Goal: Task Accomplishment & Management: Use online tool/utility

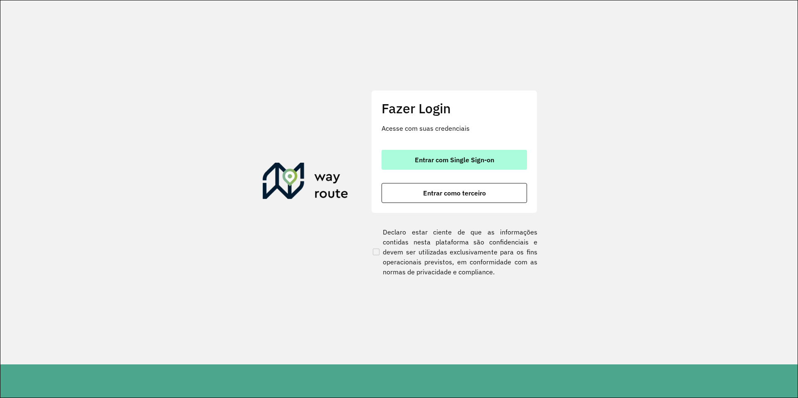
click at [455, 168] on button "Entrar com Single Sign-on" at bounding box center [453, 160] width 145 height 20
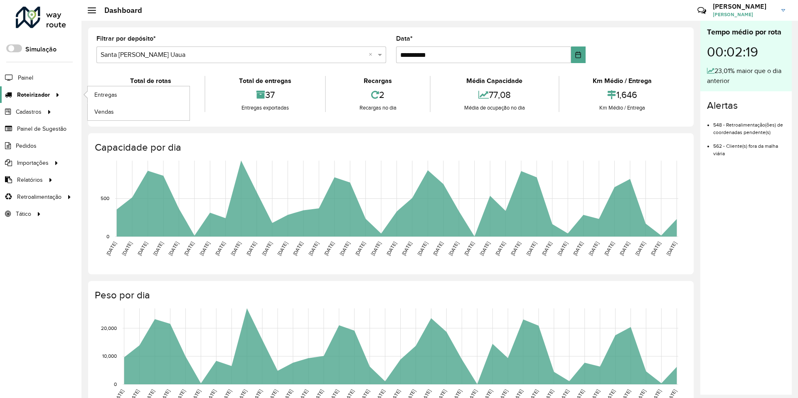
click at [47, 96] on span "Roteirizador" at bounding box center [33, 95] width 33 height 9
click at [125, 114] on link "Vendas" at bounding box center [139, 111] width 102 height 17
click at [100, 113] on span "Vendas" at bounding box center [104, 112] width 20 height 9
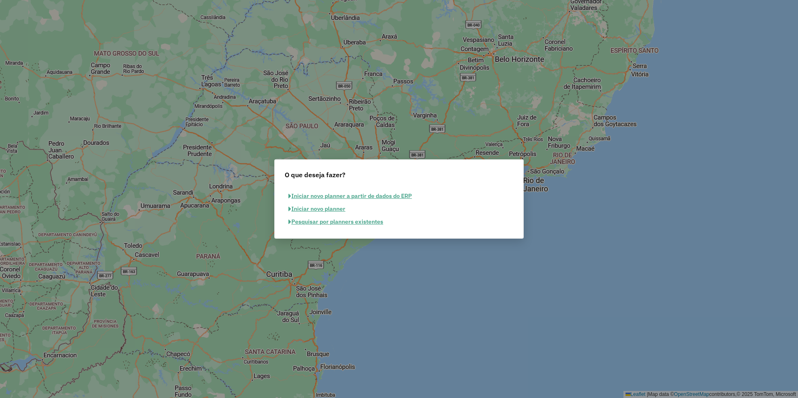
click at [340, 224] on button "Pesquisar por planners existentes" at bounding box center [336, 222] width 102 height 13
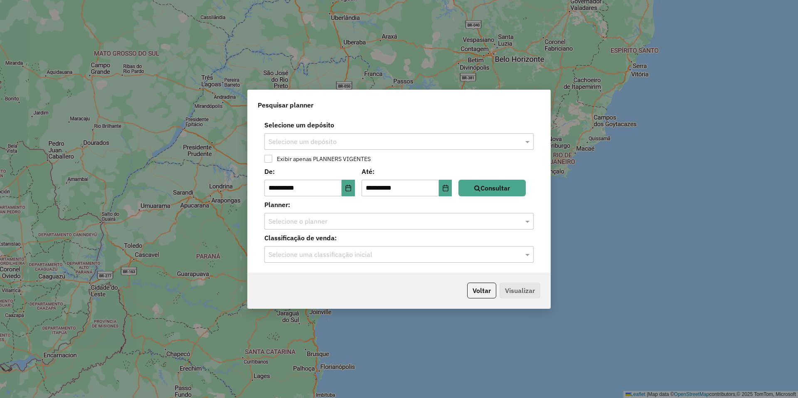
click at [334, 141] on input "text" at bounding box center [390, 142] width 244 height 10
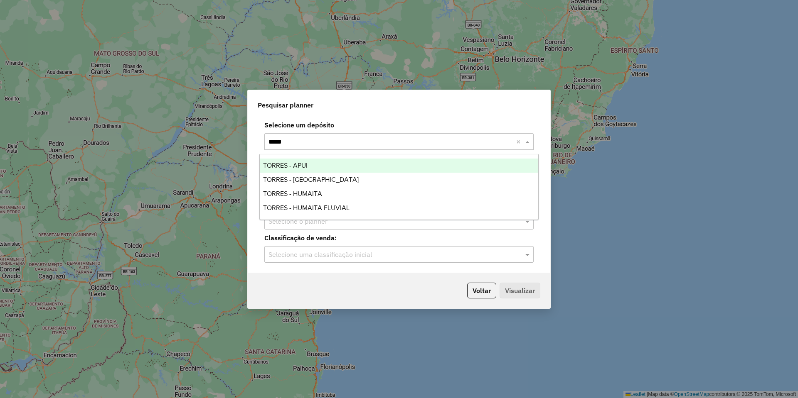
type input "******"
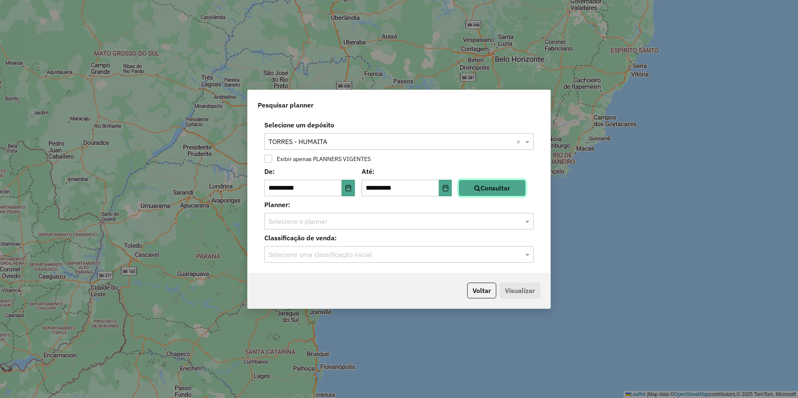
click at [488, 182] on button "Consultar" at bounding box center [491, 188] width 67 height 17
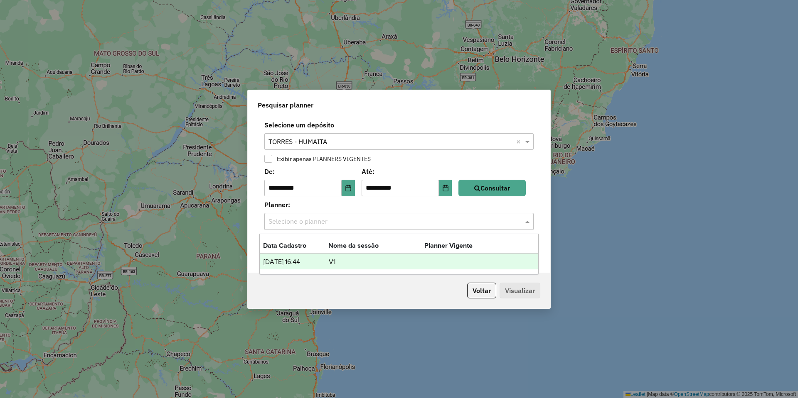
click at [378, 215] on div "Selecione o planner" at bounding box center [398, 221] width 269 height 17
click at [344, 203] on label "Planner:" at bounding box center [398, 205] width 279 height 10
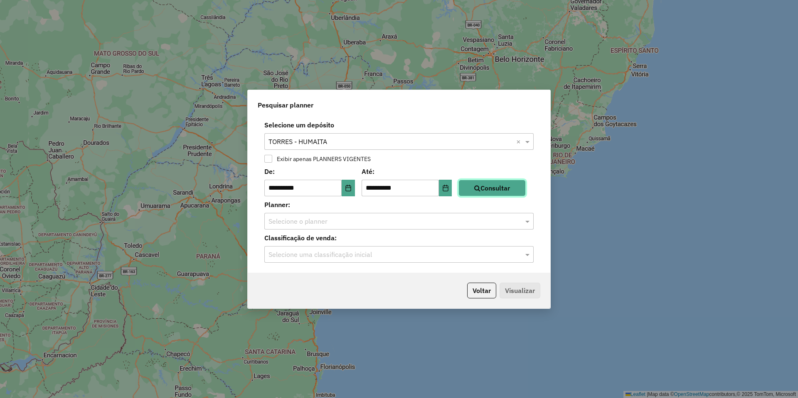
click at [508, 187] on button "Consultar" at bounding box center [491, 188] width 67 height 17
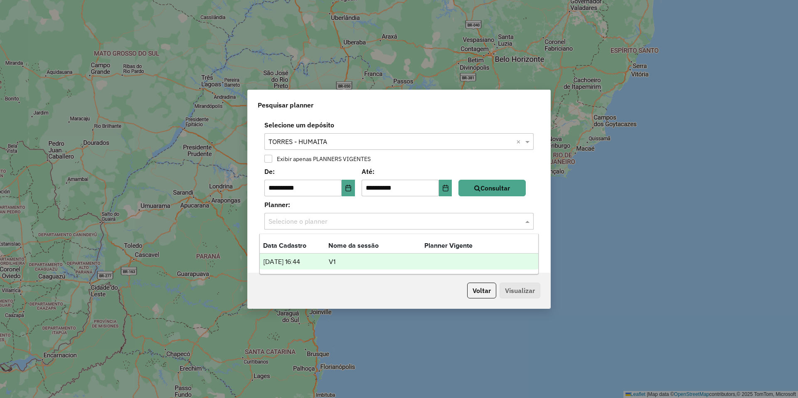
click at [415, 215] on div "Selecione o planner" at bounding box center [398, 221] width 269 height 17
click at [340, 263] on td "V1" at bounding box center [376, 262] width 96 height 11
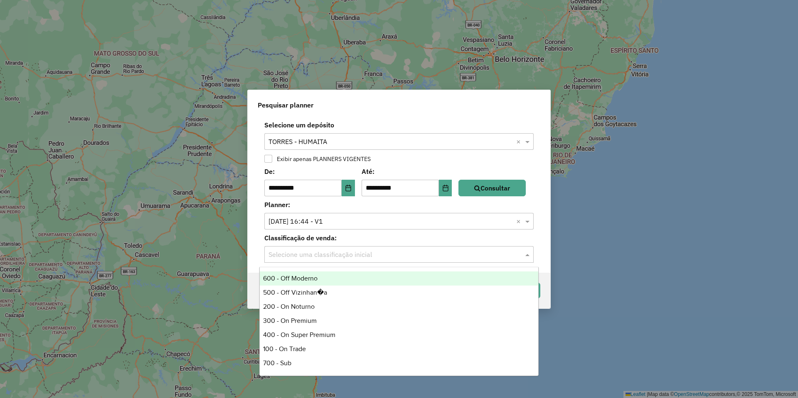
click at [355, 255] on input "text" at bounding box center [390, 255] width 244 height 10
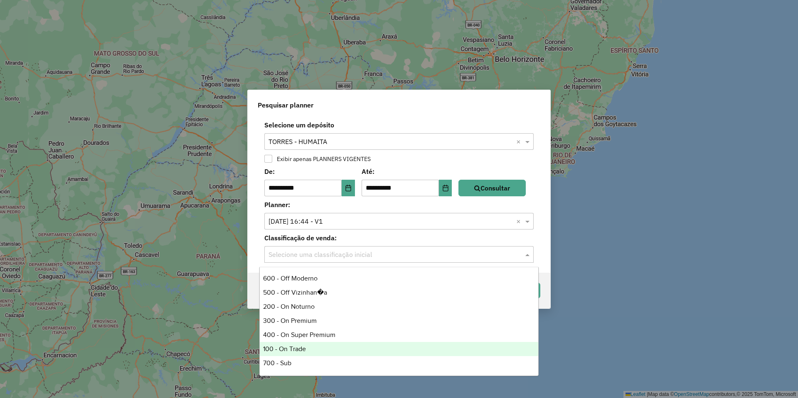
click at [298, 347] on div "100 - On Trade" at bounding box center [399, 349] width 278 height 14
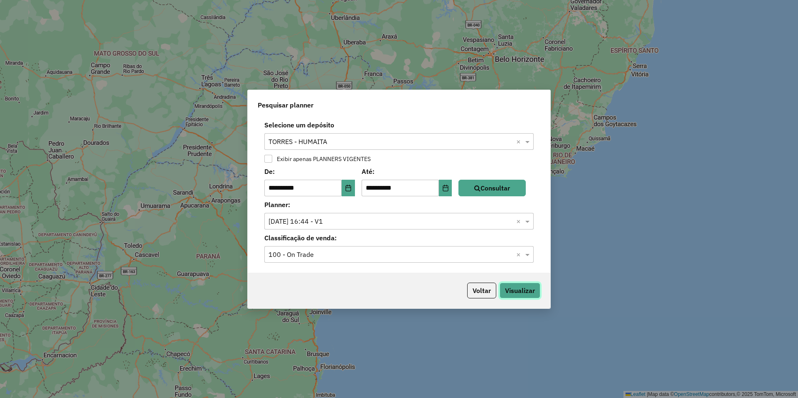
click at [517, 287] on button "Visualizar" at bounding box center [519, 291] width 41 height 16
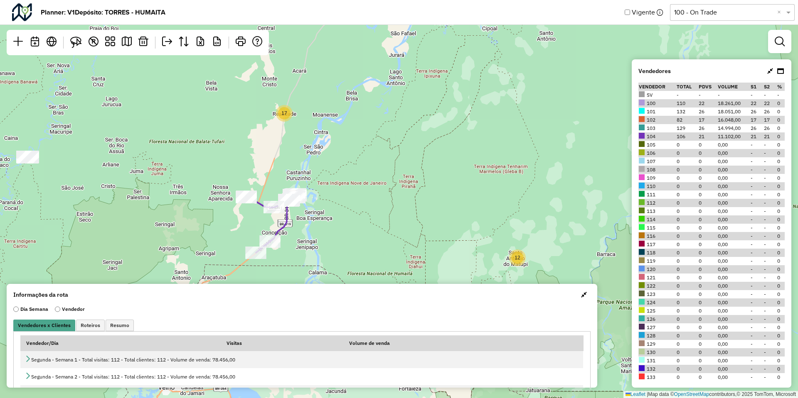
click at [581, 292] on span "button" at bounding box center [584, 295] width 6 height 7
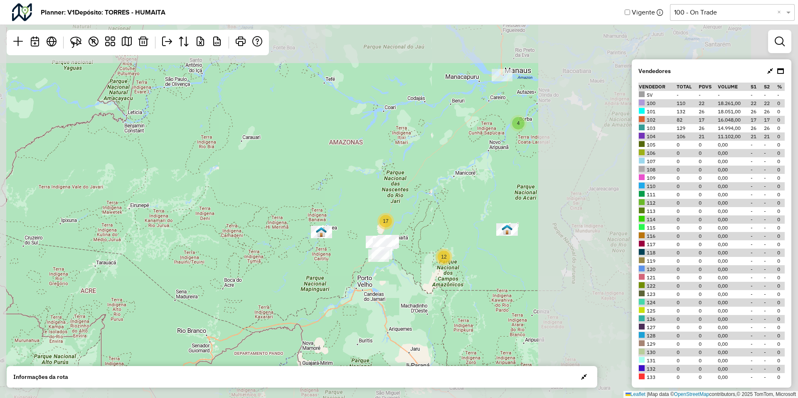
drag, startPoint x: 555, startPoint y: 185, endPoint x: 463, endPoint y: 214, distance: 96.5
click at [463, 214] on div "4 17 12 Leaflet | Map data © OpenStreetMap contributors,© 2025 TomTom, Microsoft" at bounding box center [399, 199] width 798 height 398
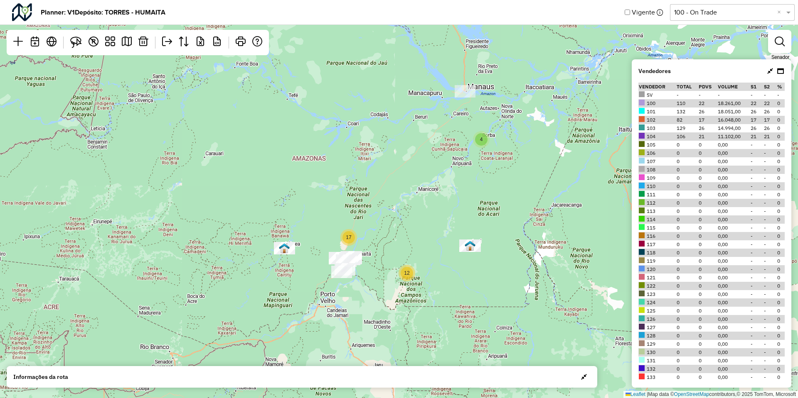
drag, startPoint x: 471, startPoint y: 202, endPoint x: 430, endPoint y: 221, distance: 45.0
click at [430, 221] on div "4 17 12 Leaflet | Map data © OpenStreetMap contributors,© 2025 TomTom, Microsoft" at bounding box center [399, 199] width 798 height 398
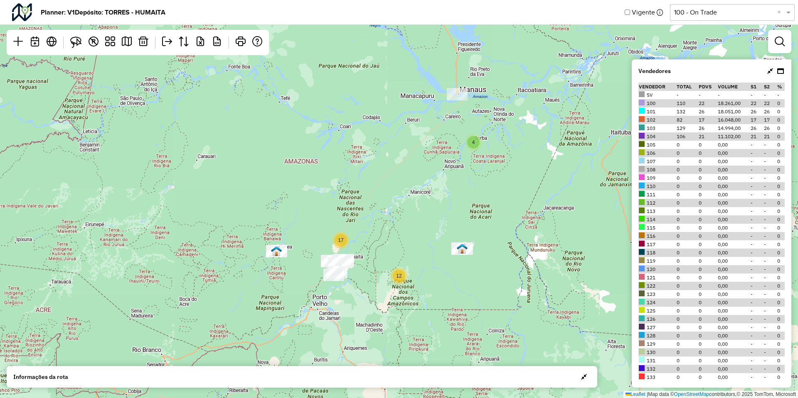
click at [519, 184] on div "4 17 12 Leaflet | Map data © OpenStreetMap contributors,© 2025 TomTom, Microsoft" at bounding box center [399, 199] width 798 height 398
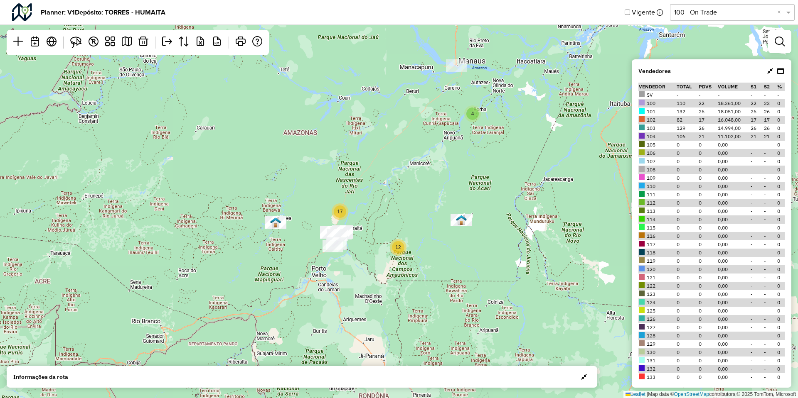
drag, startPoint x: 236, startPoint y: 238, endPoint x: 234, endPoint y: 209, distance: 28.8
click at [234, 209] on div "4 17 12 Leaflet | Map data © OpenStreetMap contributors,© 2025 TomTom, Microsoft" at bounding box center [399, 199] width 798 height 398
click at [584, 376] on span "button" at bounding box center [584, 377] width 6 height 7
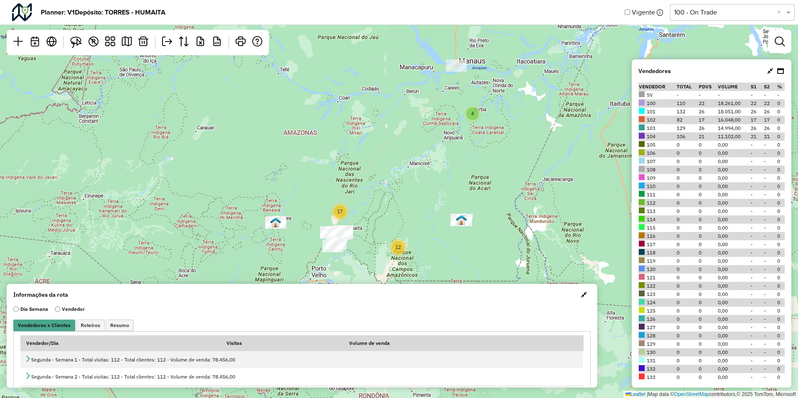
click at [581, 295] on span "button" at bounding box center [584, 295] width 6 height 7
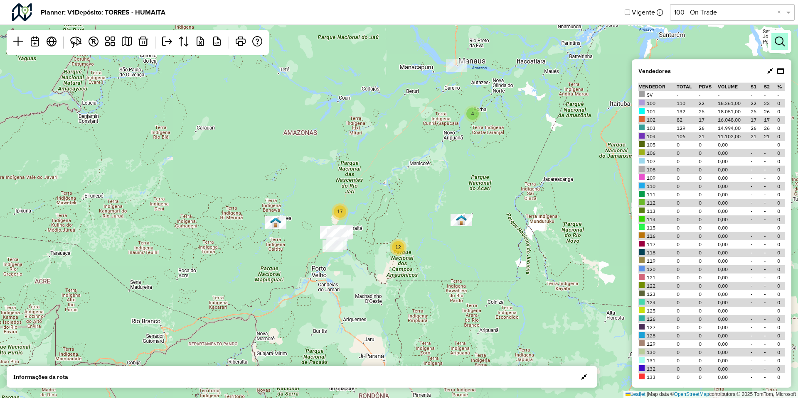
click at [778, 42] on em at bounding box center [779, 42] width 10 height 10
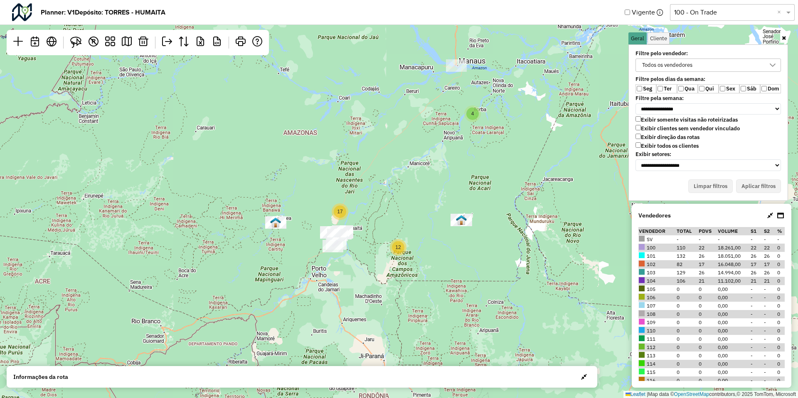
click at [781, 40] on link at bounding box center [783, 38] width 7 height 10
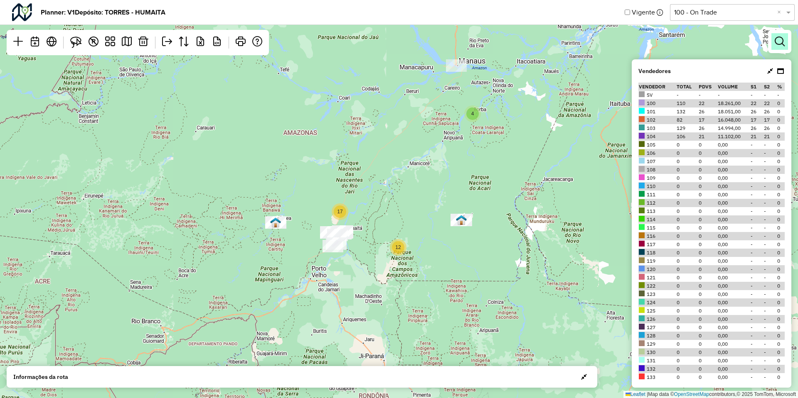
click at [783, 45] on em at bounding box center [779, 42] width 10 height 10
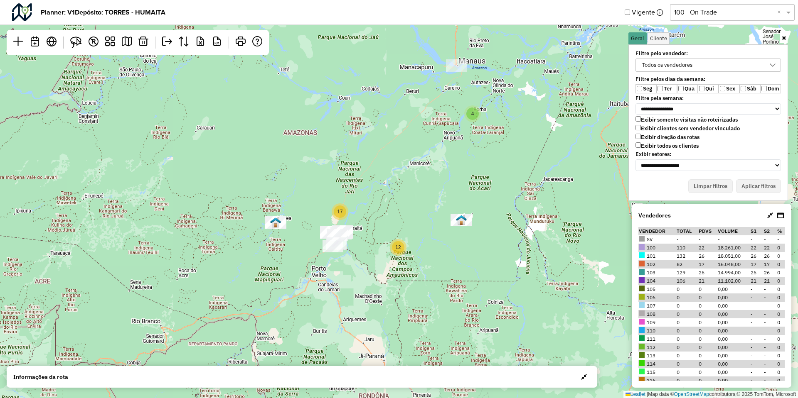
click at [651, 126] on label "Exibir clientes sem vendedor vinculado" at bounding box center [687, 128] width 104 height 7
click at [652, 147] on label "Exibir todos os clientes" at bounding box center [666, 145] width 63 height 7
click at [756, 184] on button "Aplicar filtros" at bounding box center [758, 186] width 45 height 14
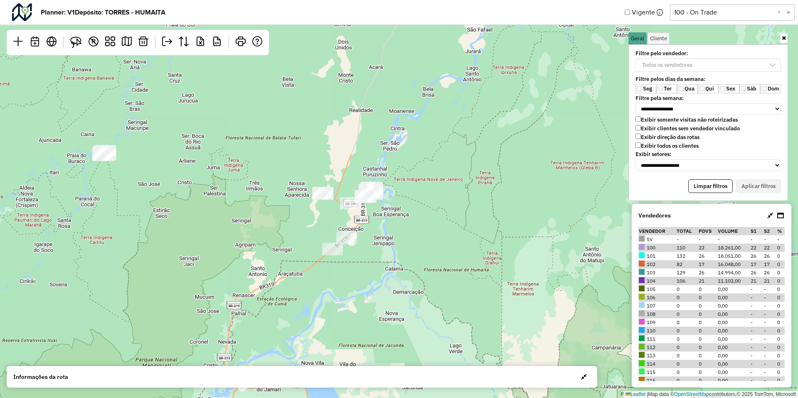
drag, startPoint x: 436, startPoint y: 168, endPoint x: 408, endPoint y: 214, distance: 53.9
click at [408, 214] on div "Leaflet | Map data © OpenStreetMap contributors,© 2025 TomTom, Microsoft" at bounding box center [399, 199] width 798 height 398
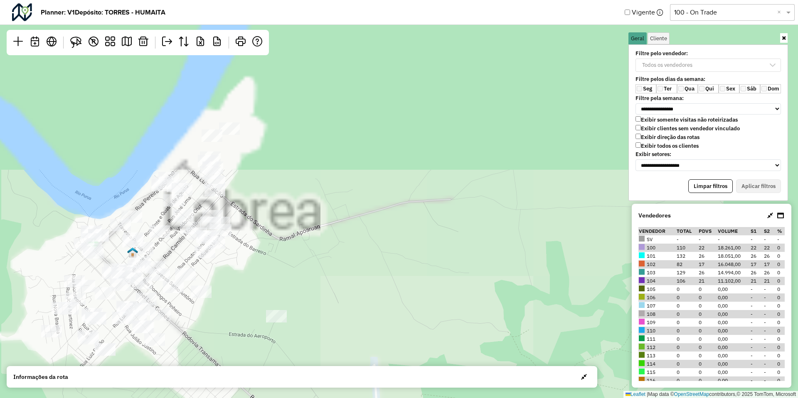
drag, startPoint x: 183, startPoint y: 155, endPoint x: 211, endPoint y: 357, distance: 203.3
click at [211, 357] on div "Leaflet | Map data © OpenStreetMap contributors,© 2025 TomTom, Microsoft" at bounding box center [399, 199] width 798 height 398
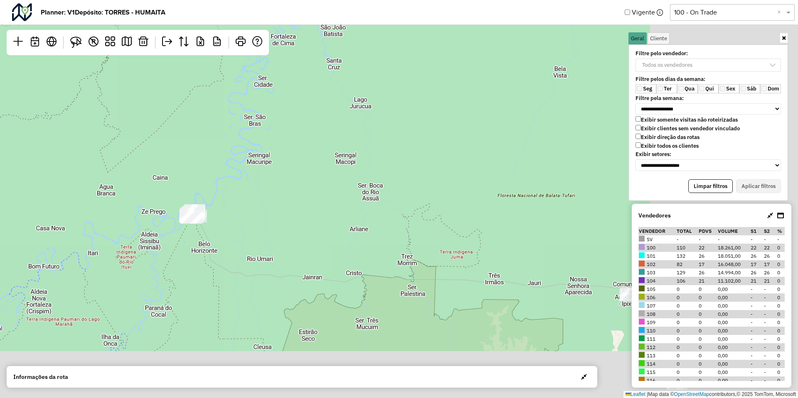
drag, startPoint x: 467, startPoint y: 272, endPoint x: 218, endPoint y: 179, distance: 266.1
click at [218, 179] on div "Leaflet | Map data © OpenStreetMap contributors,© 2025 TomTom, Microsoft" at bounding box center [399, 199] width 798 height 398
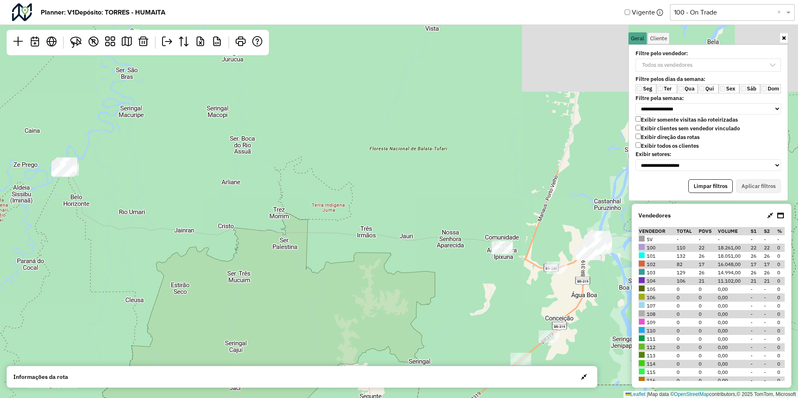
drag, startPoint x: 463, startPoint y: 215, endPoint x: 127, endPoint y: 124, distance: 348.3
click at [128, 118] on div "Leaflet | Map data © OpenStreetMap contributors,© 2025 TomTom, Microsoft" at bounding box center [399, 199] width 798 height 398
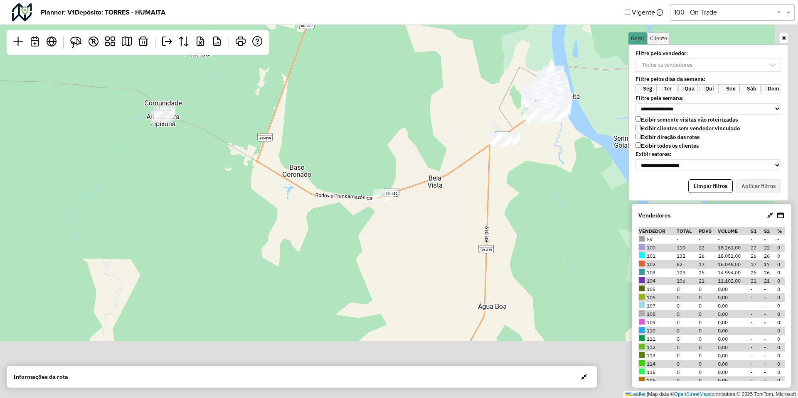
drag, startPoint x: 328, startPoint y: 297, endPoint x: 263, endPoint y: 159, distance: 152.8
click at [263, 162] on div "Leaflet | Map data © OpenStreetMap contributors,© 2025 TomTom, Microsoft" at bounding box center [399, 199] width 798 height 398
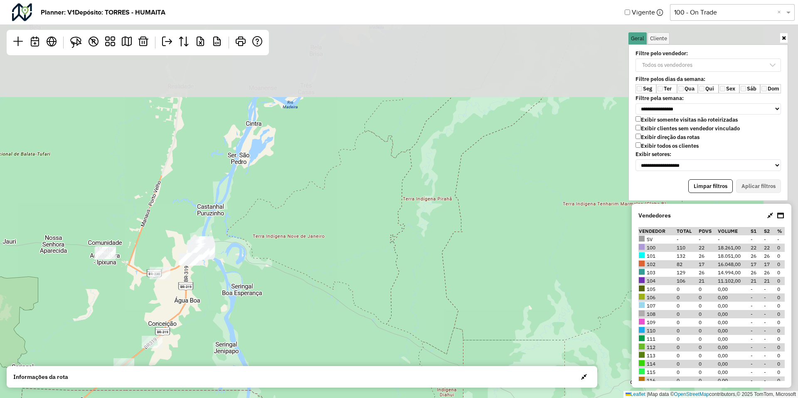
drag, startPoint x: 299, startPoint y: 165, endPoint x: 172, endPoint y: 289, distance: 177.1
click at [172, 289] on div "Leaflet | Map data © OpenStreetMap contributors,© 2025 TomTom, Microsoft" at bounding box center [399, 199] width 798 height 398
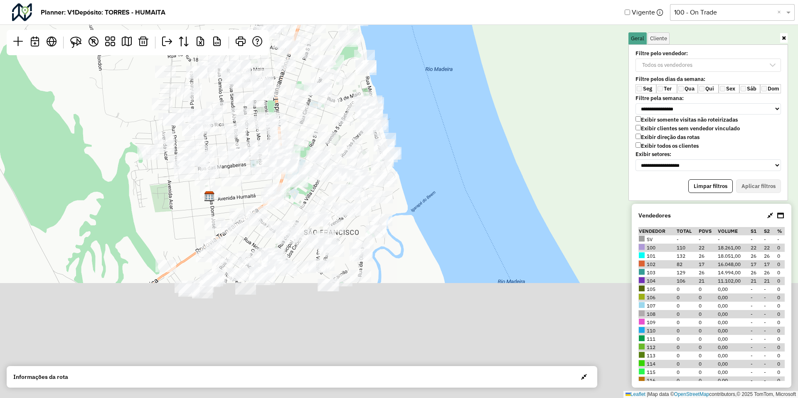
drag, startPoint x: 133, startPoint y: 296, endPoint x: 119, endPoint y: 168, distance: 128.7
click at [119, 168] on div "Leaflet | Map data © OpenStreetMap contributors,© 2025 TomTom, Microsoft" at bounding box center [399, 199] width 798 height 398
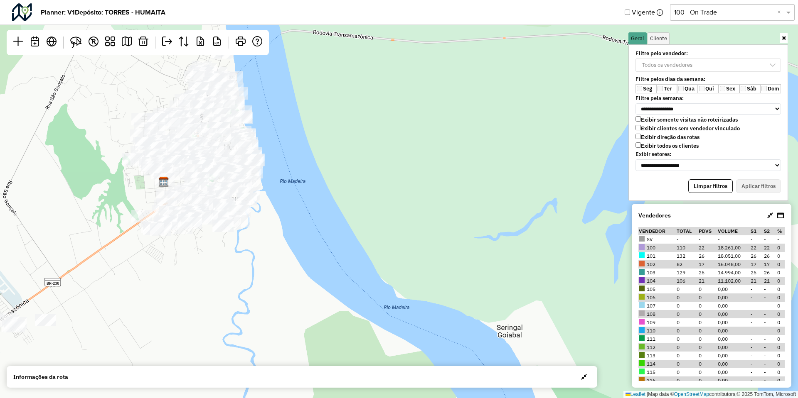
drag, startPoint x: 268, startPoint y: 252, endPoint x: 278, endPoint y: 306, distance: 55.1
click at [278, 306] on div "Leaflet | Map data © OpenStreetMap contributors,© 2025 TomTom, Microsoft" at bounding box center [399, 199] width 798 height 398
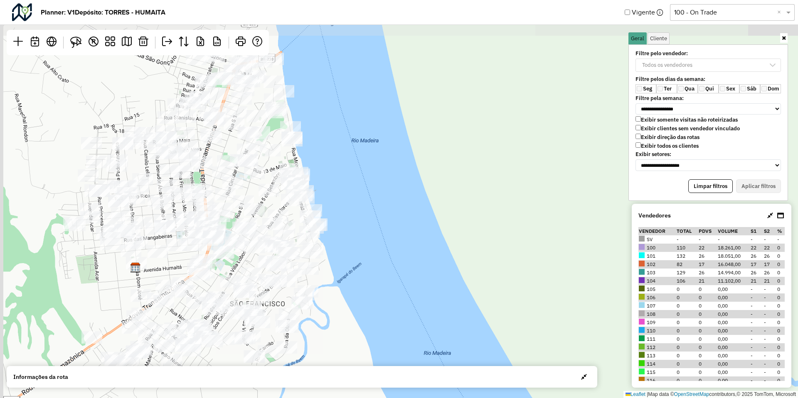
drag, startPoint x: 259, startPoint y: 258, endPoint x: 301, endPoint y: 325, distance: 78.4
click at [301, 325] on div "Leaflet | Map data © OpenStreetMap contributors,© 2025 TomTom, Microsoft" at bounding box center [399, 199] width 798 height 398
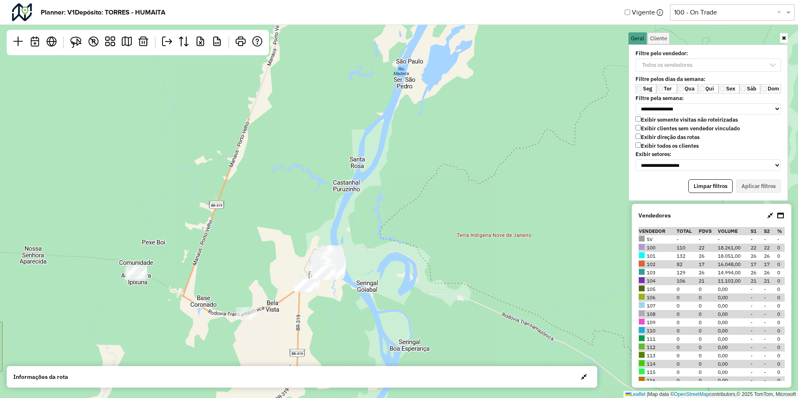
drag, startPoint x: 416, startPoint y: 275, endPoint x: 253, endPoint y: 279, distance: 163.7
click at [253, 279] on div "Leaflet | Map data © OpenStreetMap contributors,© 2025 TomTom, Microsoft" at bounding box center [399, 199] width 798 height 398
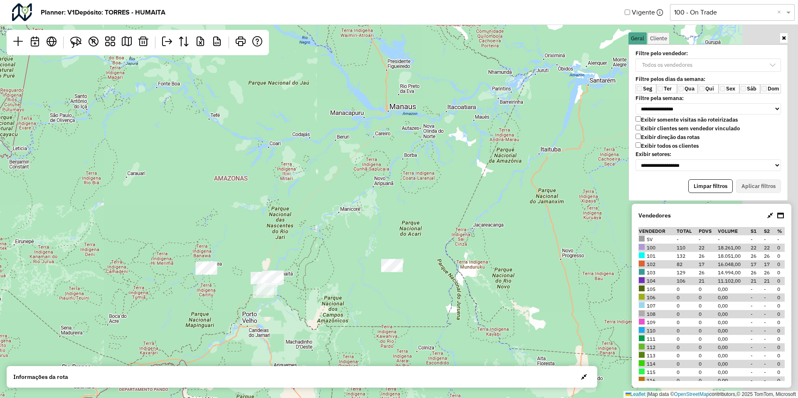
drag, startPoint x: 377, startPoint y: 268, endPoint x: 303, endPoint y: 279, distance: 75.2
click at [303, 279] on div "Leaflet | Map data © OpenStreetMap contributors,© 2025 TomTom, Microsoft" at bounding box center [399, 199] width 798 height 398
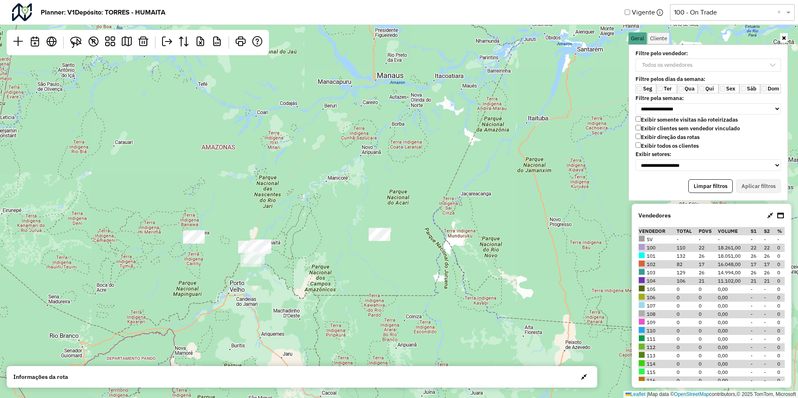
drag, startPoint x: 301, startPoint y: 247, endPoint x: 331, endPoint y: 243, distance: 30.6
click at [331, 243] on div "Leaflet | Map data © OpenStreetMap contributors,© 2025 TomTom, Microsoft" at bounding box center [399, 199] width 798 height 398
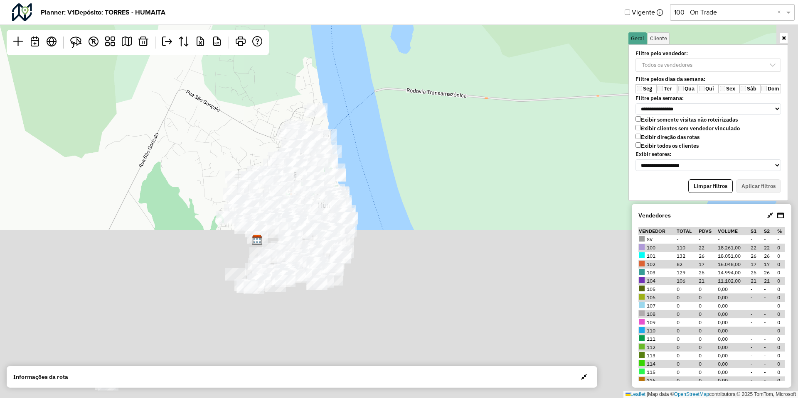
drag, startPoint x: 276, startPoint y: 268, endPoint x: 244, endPoint y: 84, distance: 186.8
click at [244, 84] on div "Leaflet | Map data © OpenStreetMap contributors,© 2025 TomTom, Microsoft" at bounding box center [399, 199] width 798 height 398
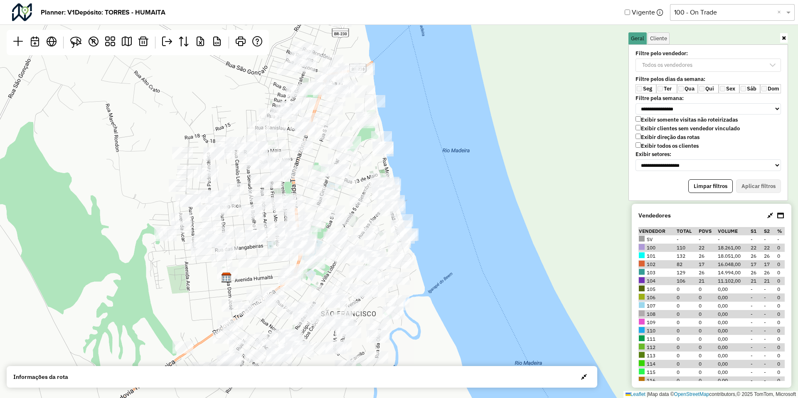
click at [685, 248] on td "110" at bounding box center [687, 248] width 22 height 8
drag, startPoint x: 684, startPoint y: 280, endPoint x: 669, endPoint y: 281, distance: 15.4
click at [669, 281] on tr "104 106 21 11.102,00 21 21 0" at bounding box center [711, 281] width 146 height 8
drag, startPoint x: 686, startPoint y: 258, endPoint x: 669, endPoint y: 256, distance: 17.5
click at [669, 256] on tr "101 132 26 18.051,00 26 26 0" at bounding box center [711, 256] width 146 height 8
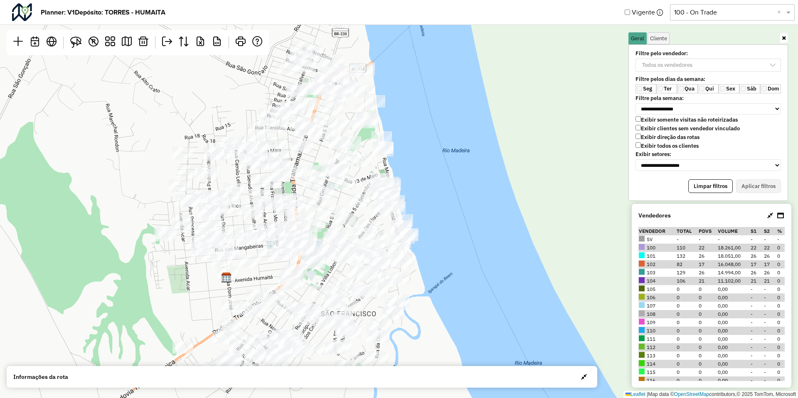
drag, startPoint x: 686, startPoint y: 270, endPoint x: 660, endPoint y: 273, distance: 26.7
click at [660, 273] on tr "103 129 26 14.994,00 26 26 0" at bounding box center [711, 273] width 146 height 8
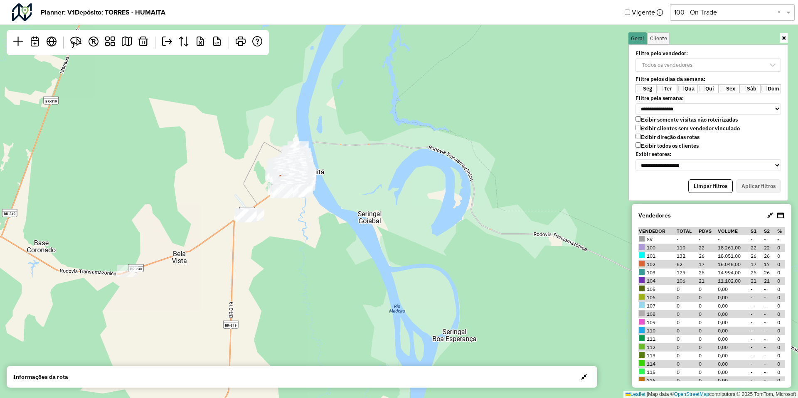
drag, startPoint x: 266, startPoint y: 294, endPoint x: 276, endPoint y: 245, distance: 49.9
click at [276, 245] on div "Leaflet | Map data © OpenStreetMap contributors,© 2025 TomTom, Microsoft" at bounding box center [399, 199] width 798 height 398
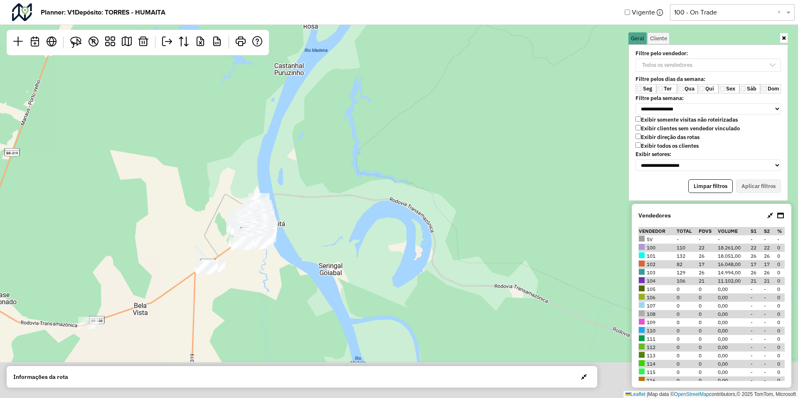
drag, startPoint x: 265, startPoint y: 286, endPoint x: 250, endPoint y: 146, distance: 141.2
click at [250, 146] on div "Leaflet | Map data © OpenStreetMap contributors,© 2025 TomTom, Microsoft" at bounding box center [399, 199] width 798 height 398
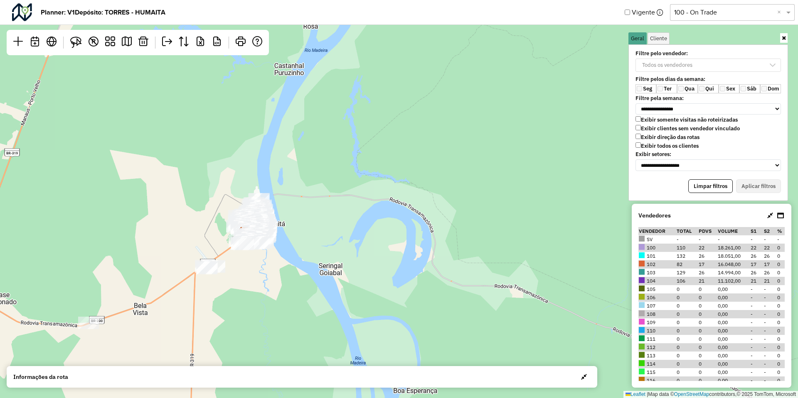
click at [686, 282] on td "106" at bounding box center [687, 281] width 22 height 8
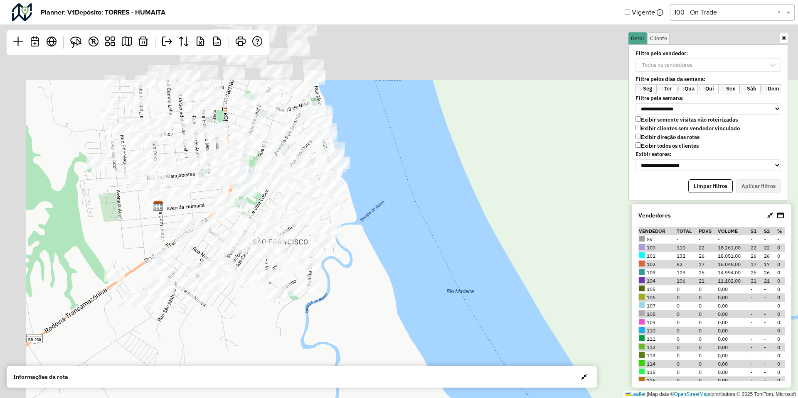
drag, startPoint x: 156, startPoint y: 257, endPoint x: 226, endPoint y: 337, distance: 107.2
click at [192, 357] on div "Leaflet | Map data © OpenStreetMap contributors,© 2025 TomTom, Microsoft" at bounding box center [399, 199] width 798 height 398
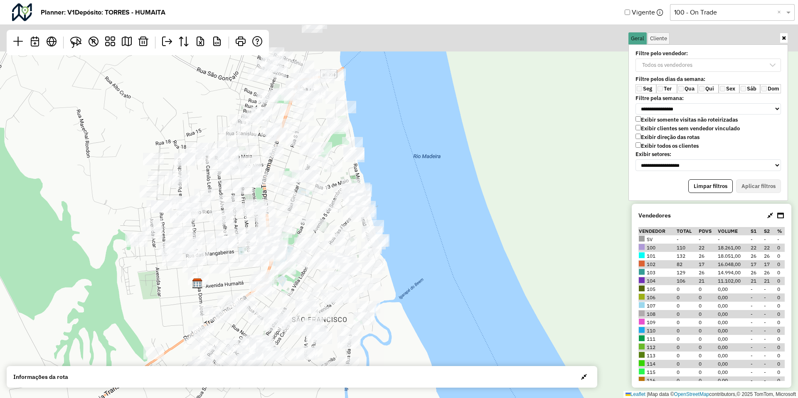
drag, startPoint x: 338, startPoint y: 269, endPoint x: 375, endPoint y: 346, distance: 85.1
click at [375, 346] on div "Leaflet | Map data © OpenStreetMap contributors,© 2025 TomTom, Microsoft" at bounding box center [399, 199] width 798 height 398
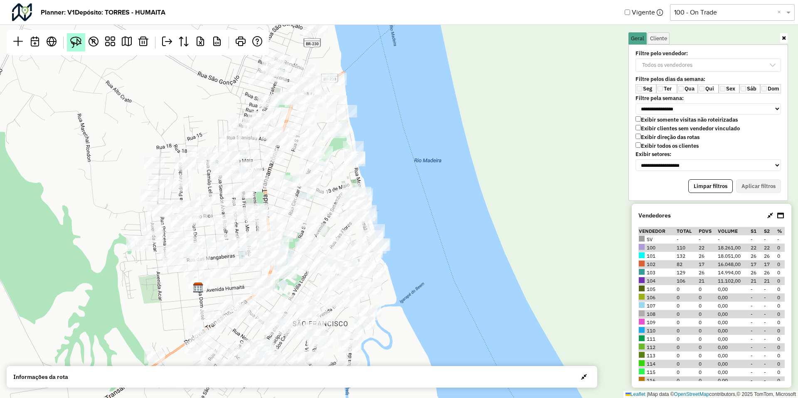
click at [79, 44] on img at bounding box center [76, 43] width 12 height 12
click at [75, 41] on img at bounding box center [76, 43] width 12 height 12
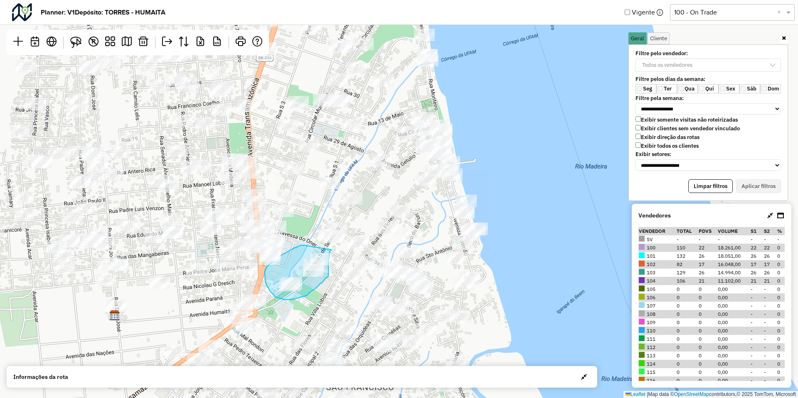
drag, startPoint x: 304, startPoint y: 246, endPoint x: 332, endPoint y: 250, distance: 27.8
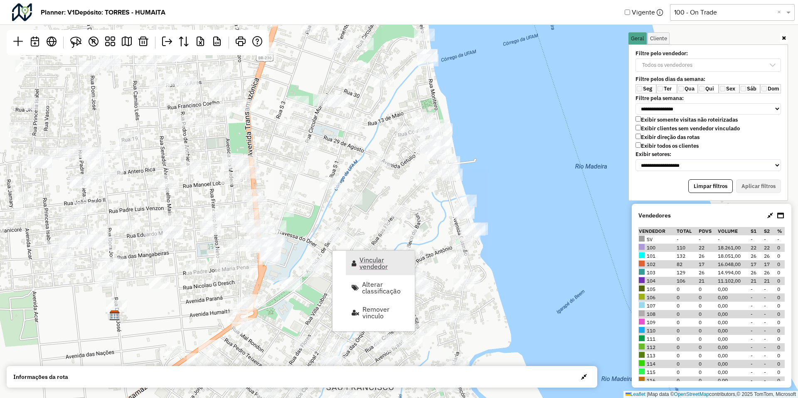
click at [363, 261] on span "Vincular vendedor" at bounding box center [384, 263] width 50 height 13
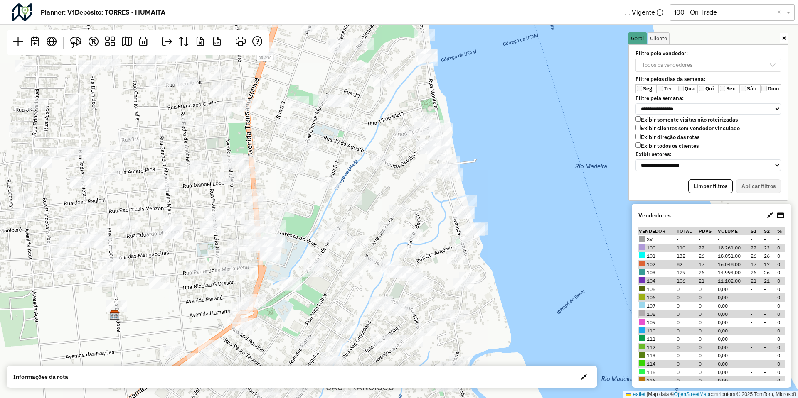
select select "********"
select select "*"
select select "********"
select select "*"
select select "********"
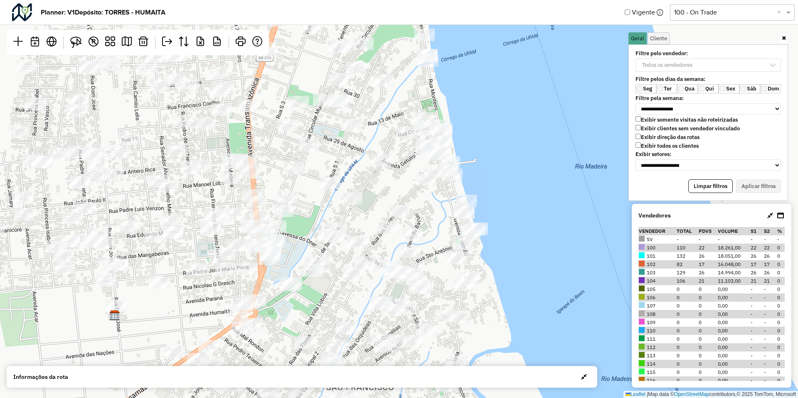
select select "*"
select select "********"
select select "*"
select select "********"
select select "*"
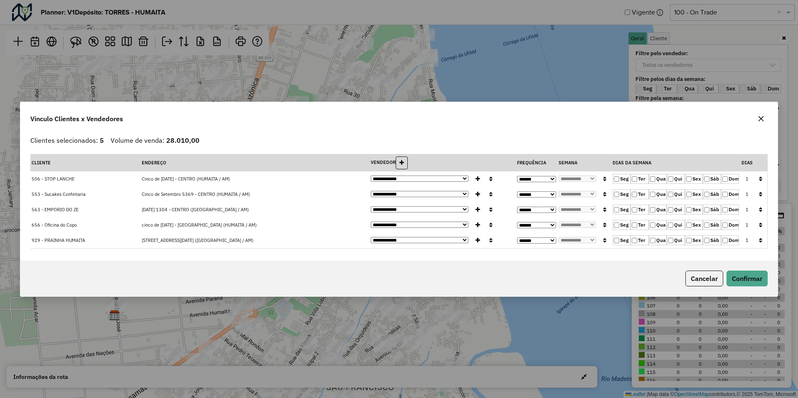
click at [700, 279] on button "Cancelar" at bounding box center [704, 279] width 38 height 16
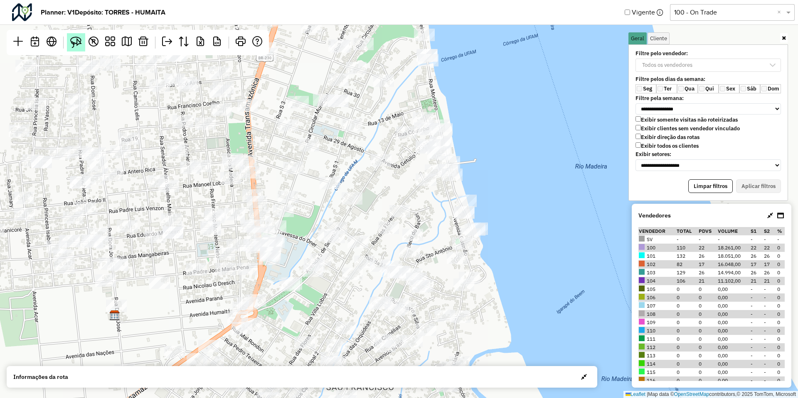
click at [77, 42] on img at bounding box center [76, 43] width 12 height 12
drag, startPoint x: 331, startPoint y: 253, endPoint x: 318, endPoint y: 294, distance: 42.6
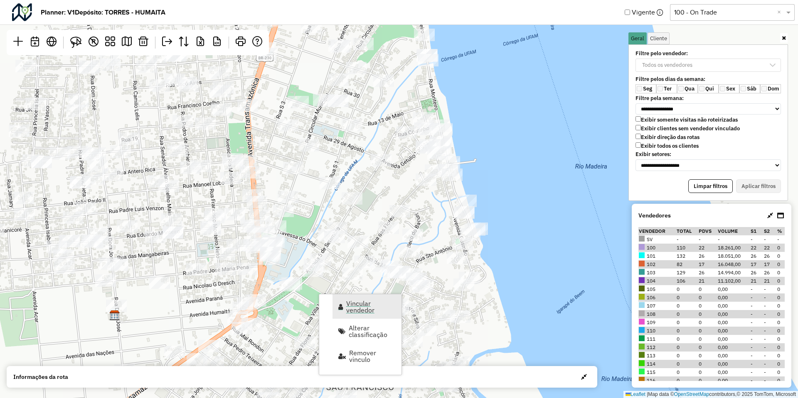
click at [365, 309] on span "Vincular vendedor" at bounding box center [371, 306] width 50 height 13
select select "********"
select select "*"
select select "********"
select select "*"
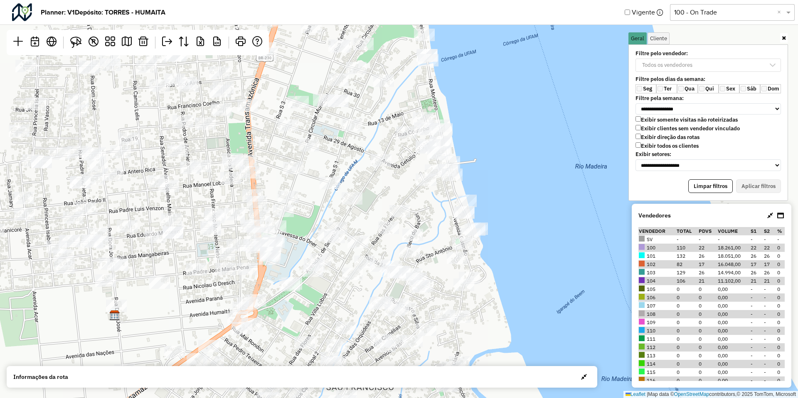
select select "********"
select select "*"
select select "********"
select select "*"
select select "********"
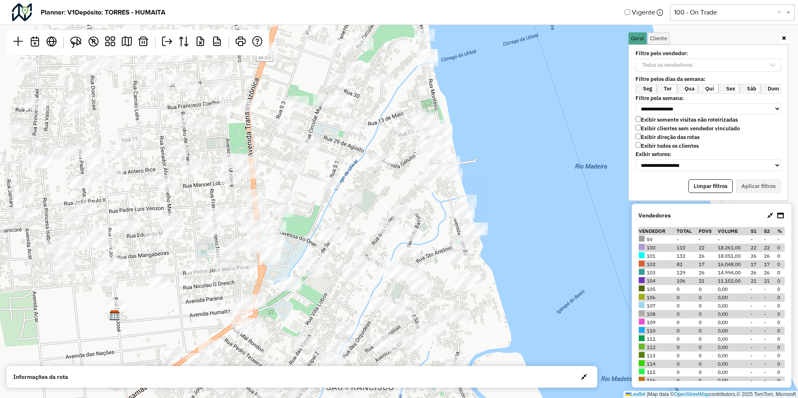
select select "*"
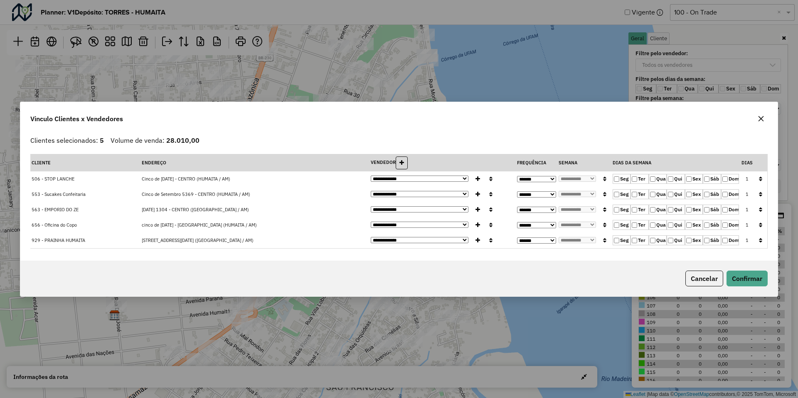
click at [385, 181] on select "**********" at bounding box center [420, 179] width 98 height 6
select select "********"
click at [371, 176] on select "**********" at bounding box center [420, 179] width 98 height 6
click at [489, 179] on icon "button" at bounding box center [490, 179] width 3 height 6
select select "********"
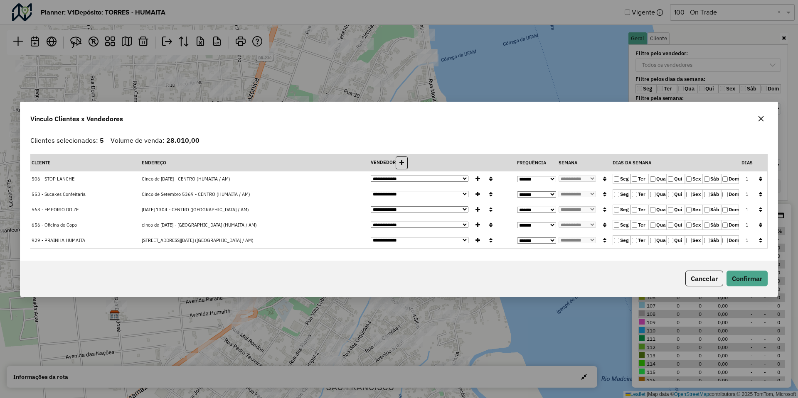
select select "********"
click at [758, 178] on button "button" at bounding box center [760, 179] width 11 height 13
click at [703, 280] on button "Cancelar" at bounding box center [704, 279] width 38 height 16
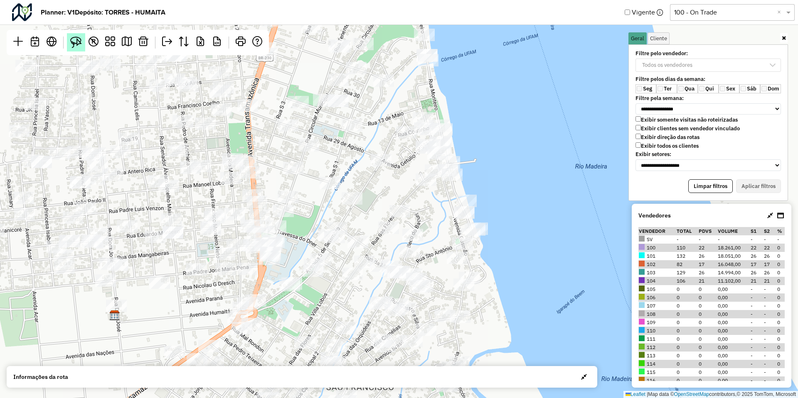
click at [75, 39] on img at bounding box center [76, 43] width 12 height 12
drag, startPoint x: 334, startPoint y: 258, endPoint x: 320, endPoint y: 278, distance: 23.6
click at [320, 278] on div "Leaflet | Map data © OpenStreetMap contributors,© 2025 TomTom, Microsoft" at bounding box center [399, 199] width 798 height 398
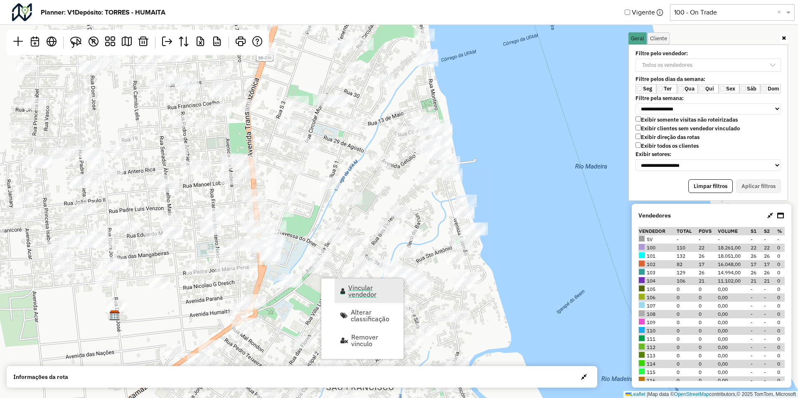
click at [348, 291] on link "Vincular vendedor" at bounding box center [368, 291] width 69 height 25
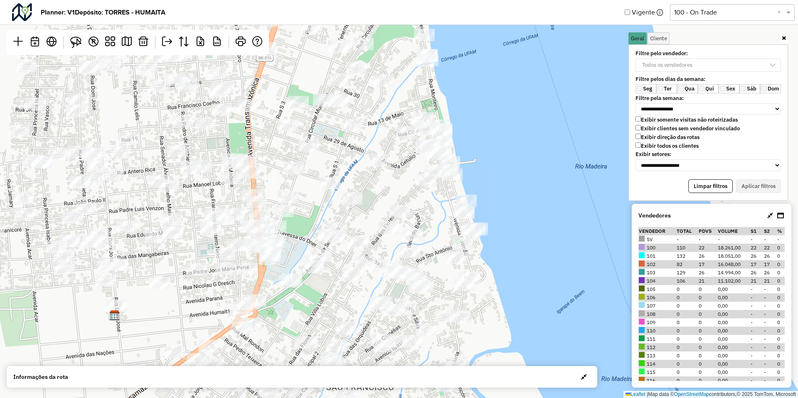
select select "********"
select select "*"
select select "********"
select select "*"
select select "********"
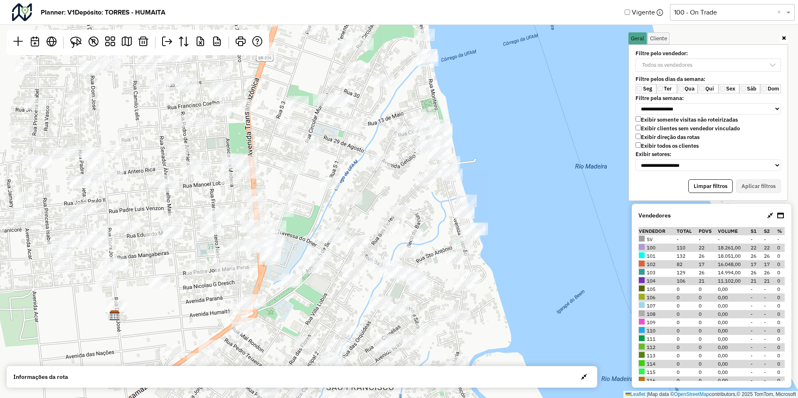
select select "*"
select select "********"
select select "*"
select select "********"
select select "*"
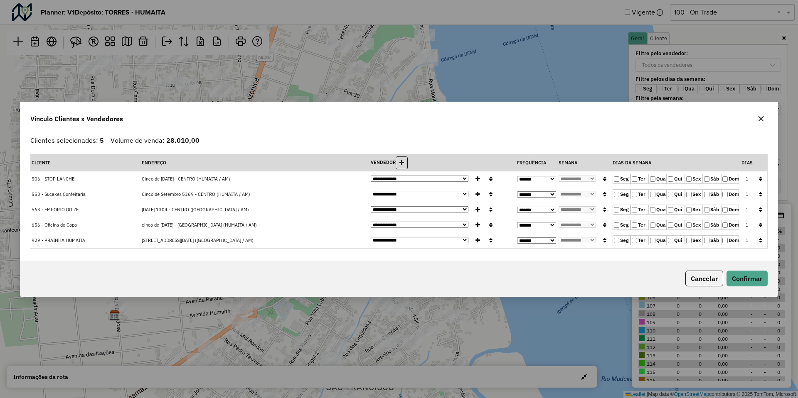
click at [410, 180] on select "**********" at bounding box center [420, 179] width 98 height 6
select select "********"
click at [371, 176] on select "**********" at bounding box center [420, 179] width 98 height 6
click at [489, 179] on icon "button" at bounding box center [490, 179] width 3 height 6
select select "********"
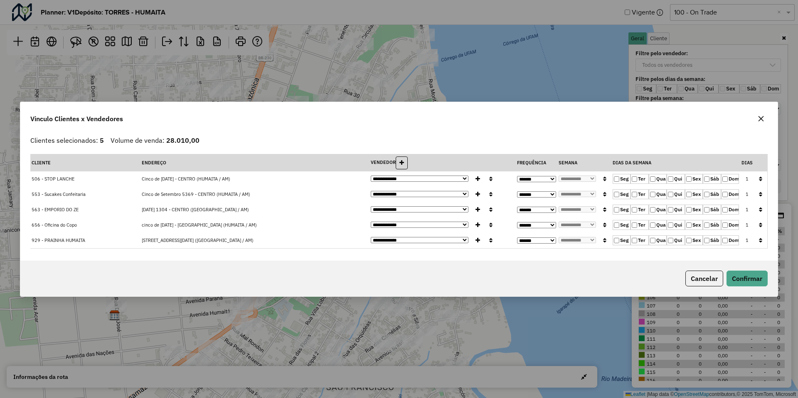
select select "********"
click at [751, 275] on button "Confirmar" at bounding box center [746, 279] width 41 height 16
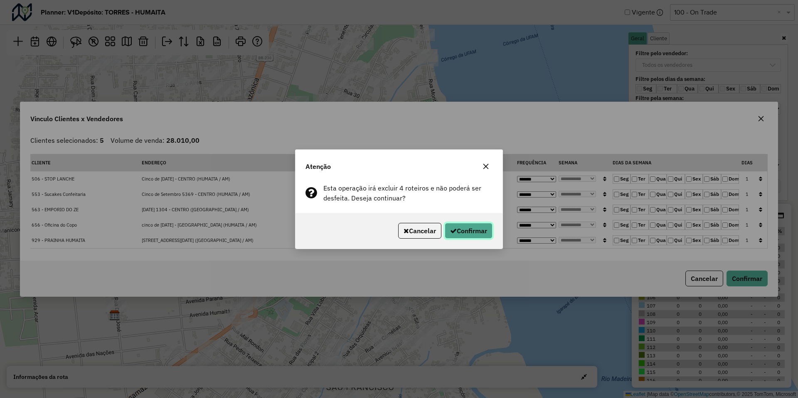
click at [457, 233] on button "Confirmar" at bounding box center [468, 231] width 48 height 16
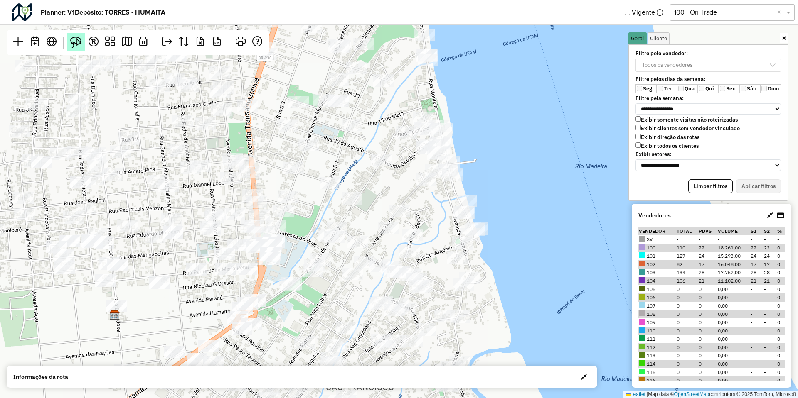
click at [79, 45] on img at bounding box center [76, 43] width 12 height 12
drag, startPoint x: 338, startPoint y: 263, endPoint x: 301, endPoint y: 301, distance: 52.6
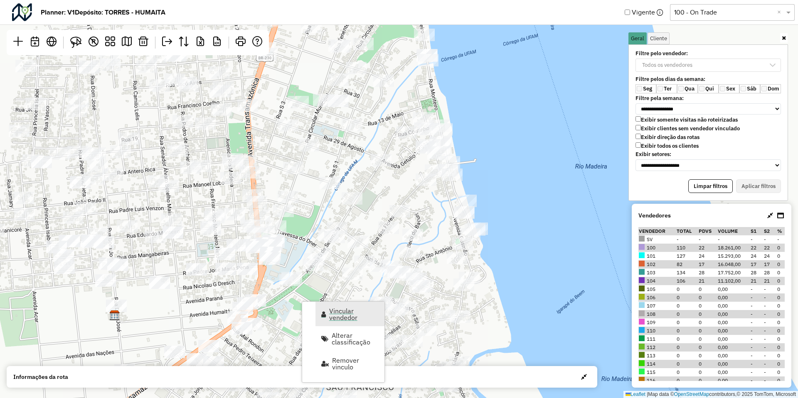
click at [351, 308] on span "Vincular vendedor" at bounding box center [354, 314] width 50 height 13
select select "********"
select select "*"
select select "********"
select select "*"
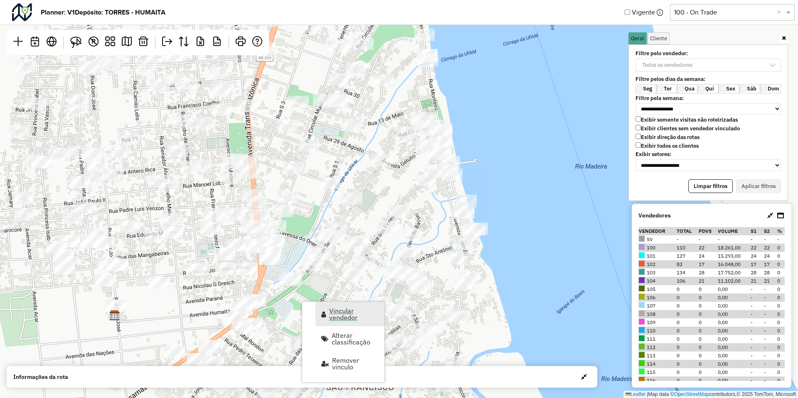
select select "********"
select select "*"
select select "********"
select select "*"
select select "********"
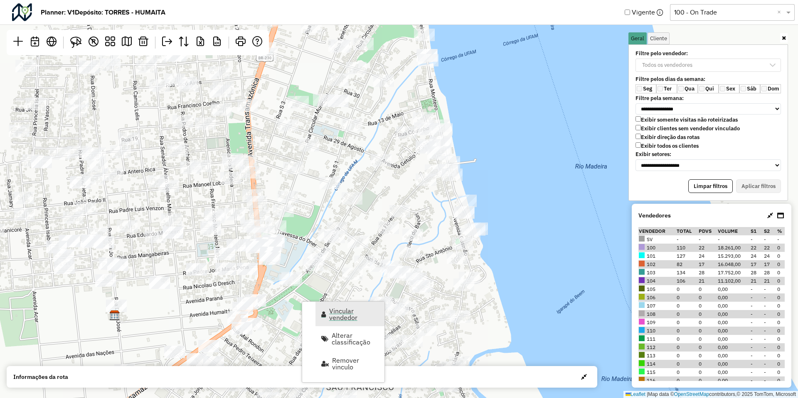
select select "*"
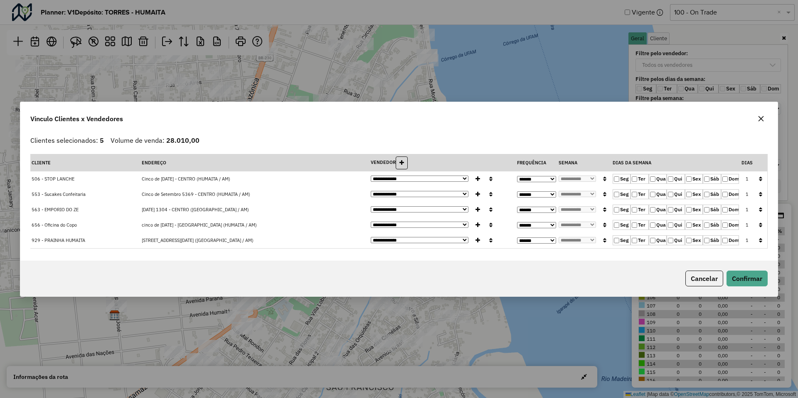
click at [462, 180] on select "**********" at bounding box center [420, 179] width 98 height 6
select select "********"
click at [371, 176] on select "**********" at bounding box center [420, 179] width 98 height 6
click at [485, 183] on button "button" at bounding box center [490, 179] width 11 height 13
select select "********"
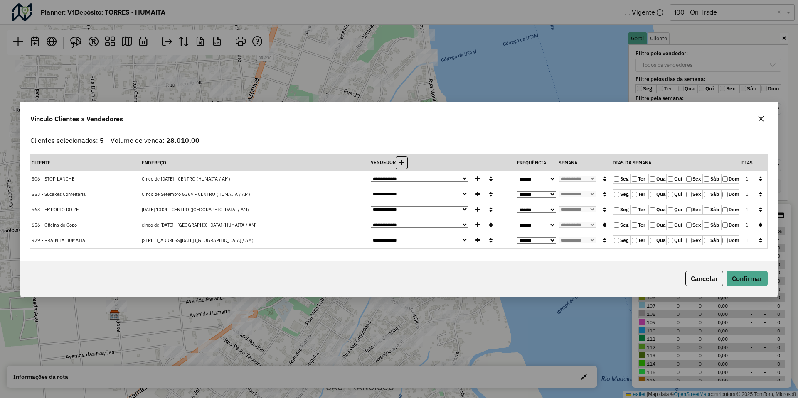
select select "********"
click at [742, 275] on button "Confirmar" at bounding box center [746, 279] width 41 height 16
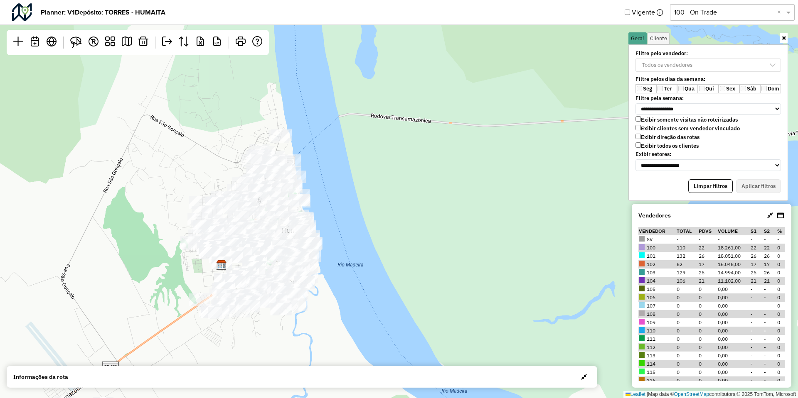
click at [693, 149] on label "Exibir todos os clientes" at bounding box center [666, 145] width 63 height 7
click at [691, 67] on div "Todos os vendedores" at bounding box center [667, 65] width 56 height 12
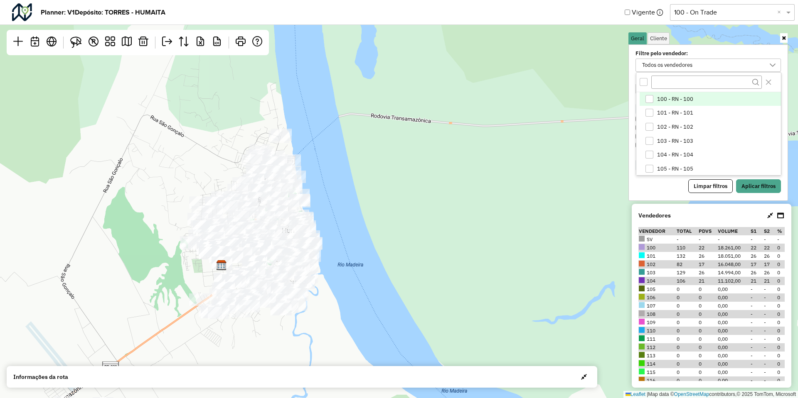
scroll to position [5, 33]
click at [684, 115] on span "101 - RN - 101" at bounding box center [675, 113] width 36 height 7
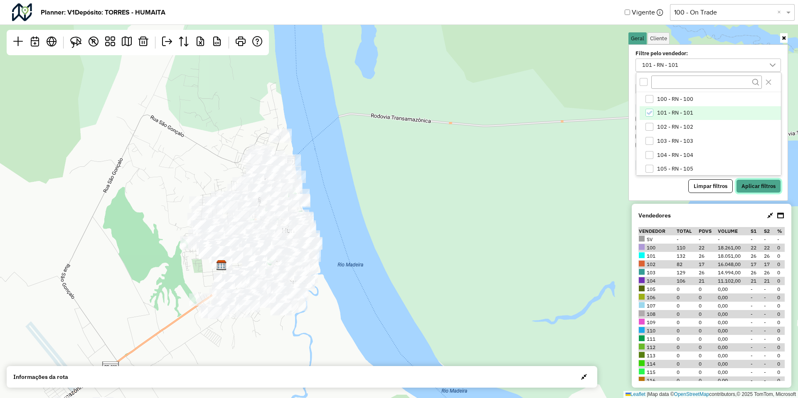
click at [748, 187] on button "Aplicar filtros" at bounding box center [758, 186] width 45 height 14
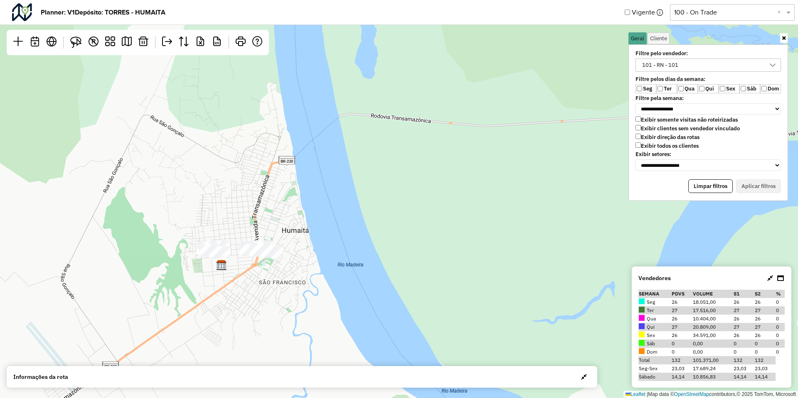
click at [666, 87] on label "Ter" at bounding box center [666, 88] width 21 height 9
click at [708, 88] on label "Qui" at bounding box center [707, 88] width 21 height 9
click at [739, 89] on label "Sáb" at bounding box center [749, 88] width 21 height 9
click at [734, 89] on label "Sex" at bounding box center [728, 88] width 21 height 9
click at [760, 179] on button "Aplicar filtros" at bounding box center [758, 186] width 45 height 14
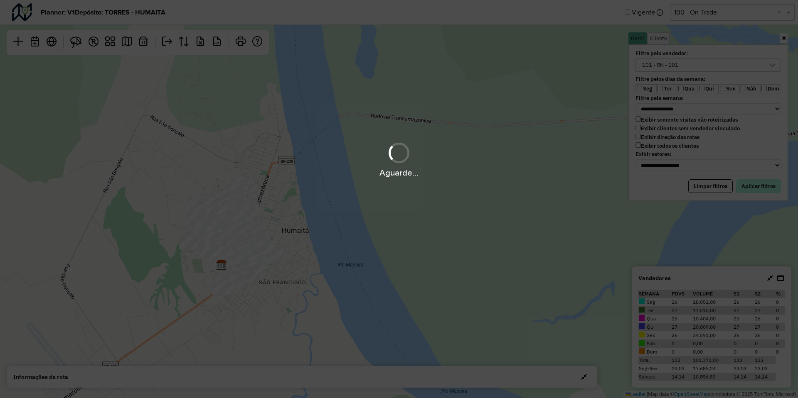
click at [759, 191] on div "Aguarde..." at bounding box center [399, 199] width 798 height 398
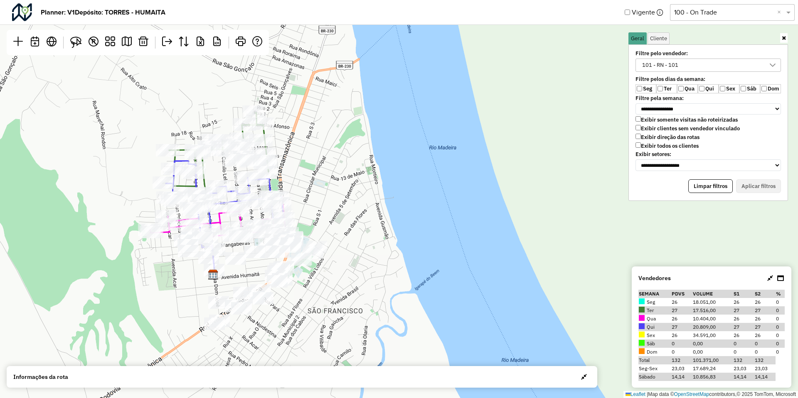
drag, startPoint x: 233, startPoint y: 270, endPoint x: 259, endPoint y: 273, distance: 26.7
click at [259, 273] on div "Leaflet | Map data © OpenStreetMap contributors,© 2025 TomTom, Microsoft" at bounding box center [399, 199] width 798 height 398
click at [742, 64] on div "101 - RN - 101" at bounding box center [701, 65] width 125 height 12
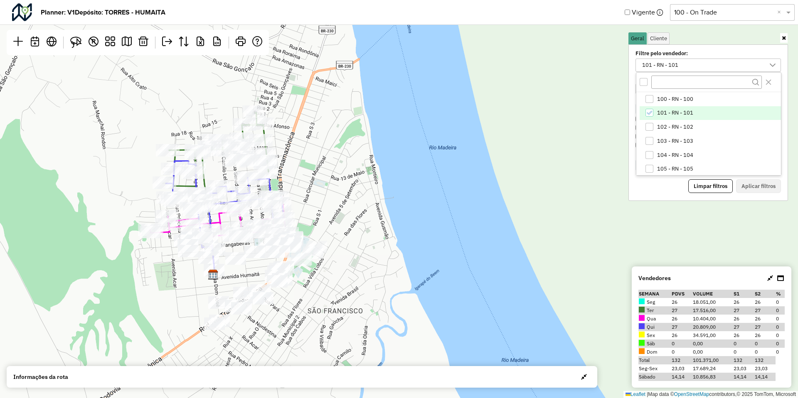
click at [676, 113] on span "101 - RN - 101" at bounding box center [675, 113] width 36 height 7
click at [670, 125] on span "102 - RN - 102" at bounding box center [675, 127] width 36 height 7
click at [746, 191] on button "Aplicar filtros" at bounding box center [758, 186] width 45 height 14
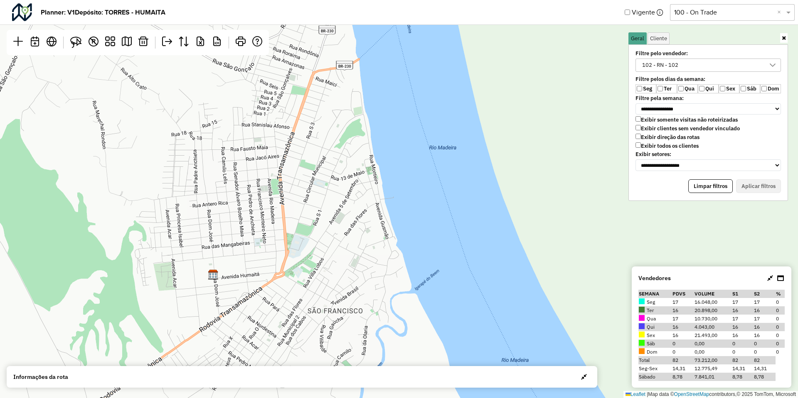
click at [697, 66] on div "102 - RN - 102" at bounding box center [701, 65] width 125 height 12
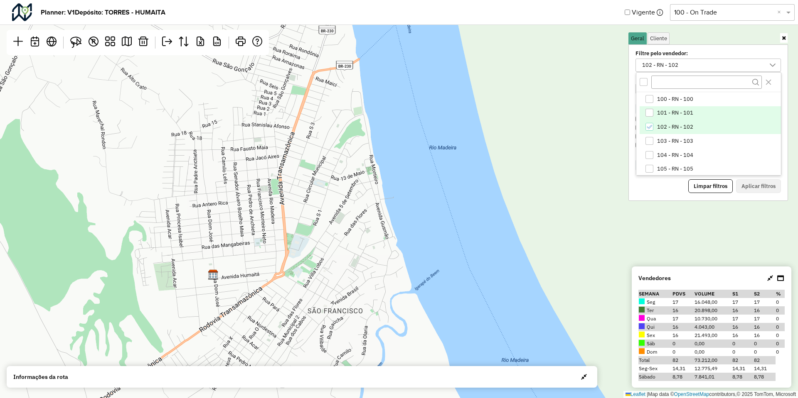
click at [658, 117] on li "101 - RN - 101" at bounding box center [709, 113] width 141 height 14
click at [658, 126] on span "102 - RN - 102" at bounding box center [675, 127] width 36 height 7
click at [744, 187] on button "Aplicar filtros" at bounding box center [758, 186] width 45 height 14
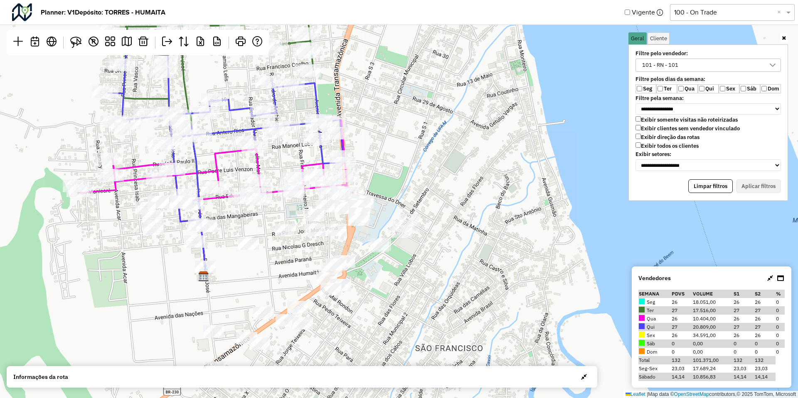
drag, startPoint x: 230, startPoint y: 273, endPoint x: 234, endPoint y: 297, distance: 24.4
click at [234, 297] on div "Leaflet | Map data © OpenStreetMap contributors,© 2025 TomTom, Microsoft" at bounding box center [399, 199] width 798 height 398
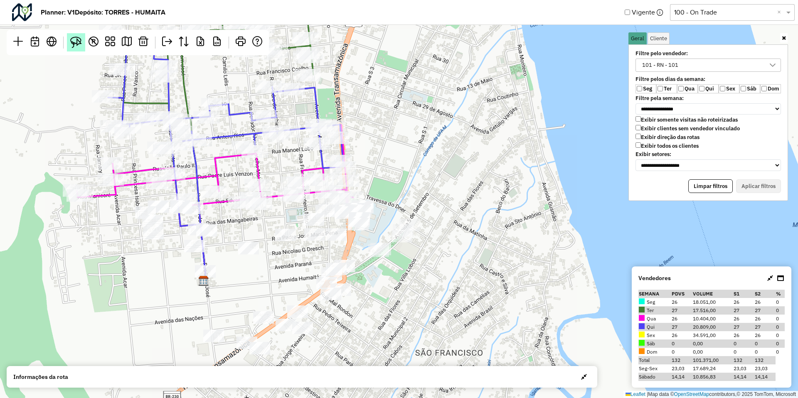
click at [79, 39] on img at bounding box center [76, 43] width 12 height 12
drag, startPoint x: 213, startPoint y: 219, endPoint x: 221, endPoint y: 230, distance: 14.2
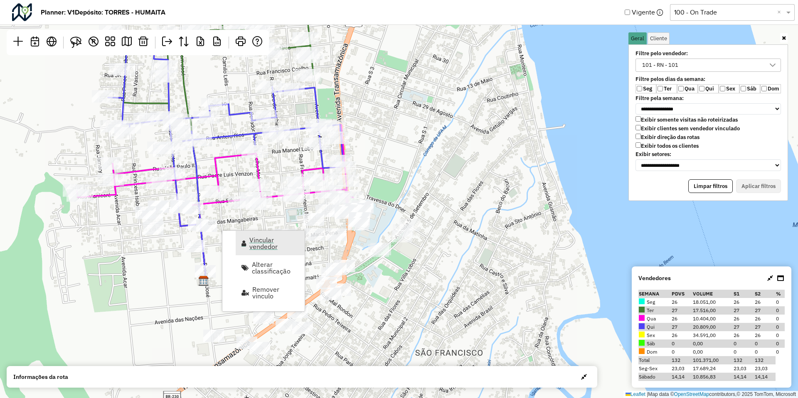
click at [250, 243] on span "Vincular vendedor" at bounding box center [274, 243] width 50 height 13
select select "********"
select select "*"
select select "********"
select select "*"
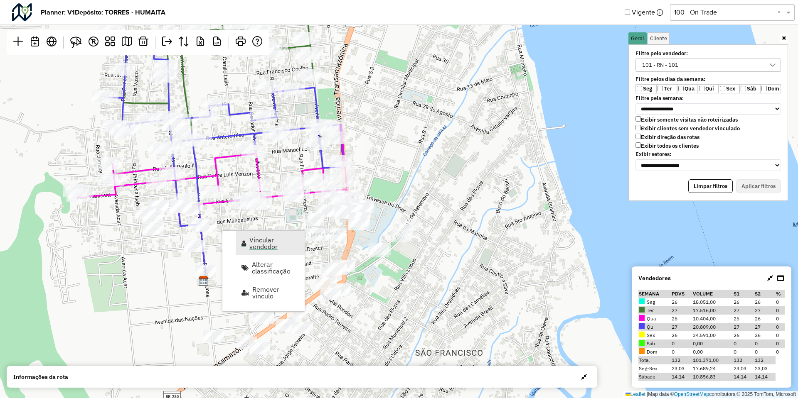
select select "********"
select select "*"
select select "********"
select select "*"
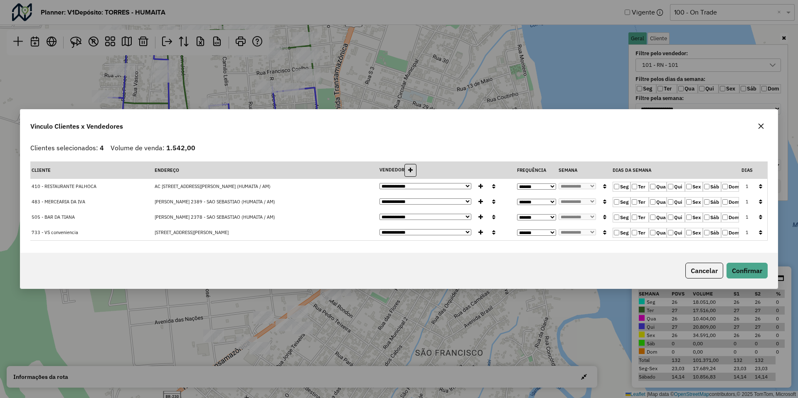
click at [762, 201] on button "button" at bounding box center [760, 202] width 11 height 13
click at [759, 122] on button "button" at bounding box center [760, 126] width 13 height 13
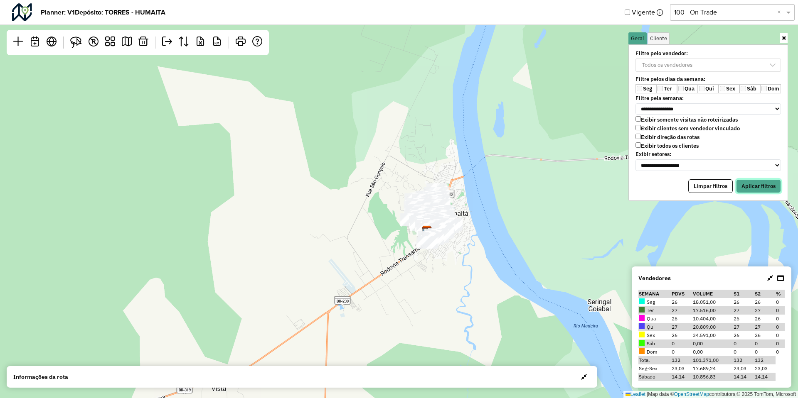
click at [741, 183] on button "Aplicar filtros" at bounding box center [758, 186] width 45 height 14
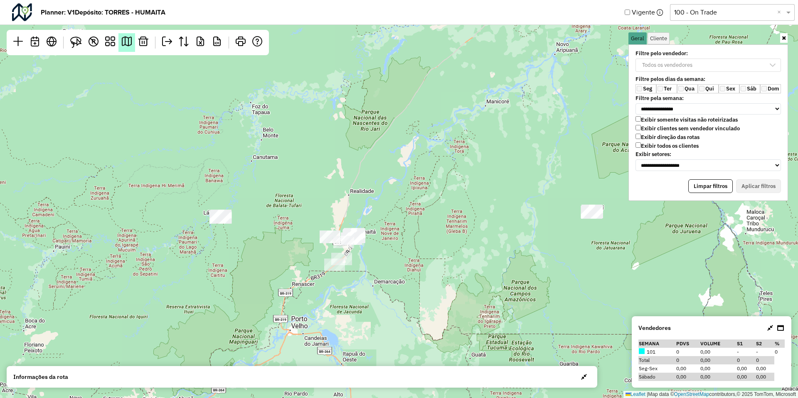
click at [127, 46] on em at bounding box center [127, 42] width 10 height 10
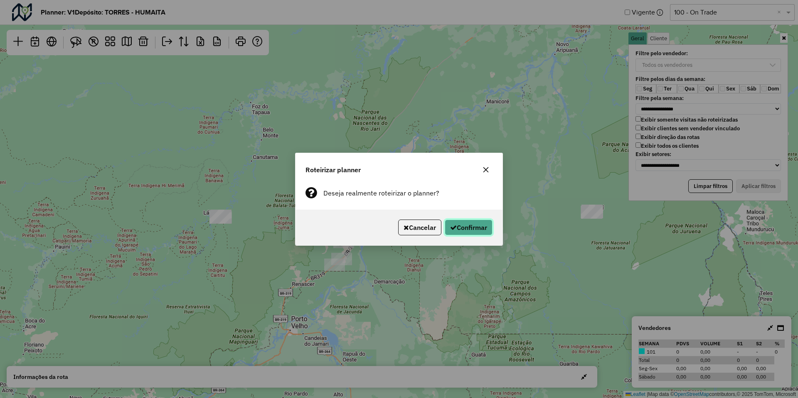
click at [479, 231] on button "Confirmar" at bounding box center [468, 228] width 48 height 16
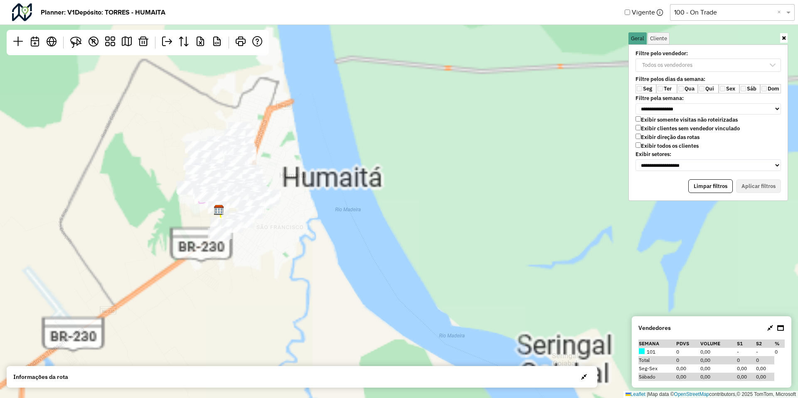
drag, startPoint x: 290, startPoint y: 254, endPoint x: 319, endPoint y: 398, distance: 146.7
click at [319, 398] on div "Leaflet | Map data © OpenStreetMap contributors,© 2025 TomTom, Microsoft" at bounding box center [399, 199] width 798 height 398
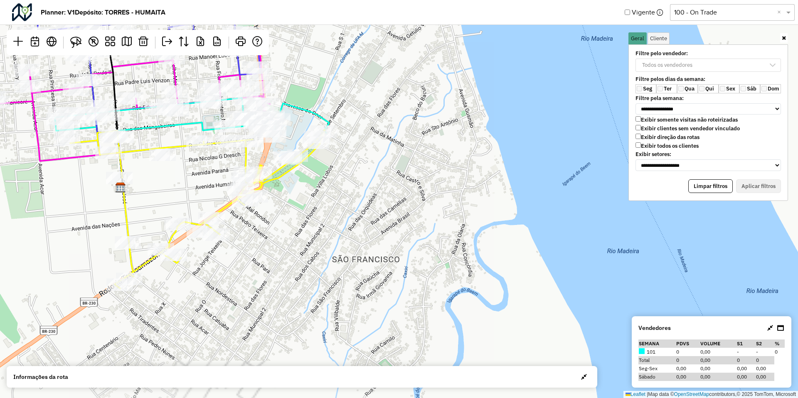
drag, startPoint x: 253, startPoint y: 237, endPoint x: 279, endPoint y: 272, distance: 43.4
click at [279, 272] on div "Leaflet | Map data © OpenStreetMap contributors,© 2025 TomTom, Microsoft" at bounding box center [399, 199] width 798 height 398
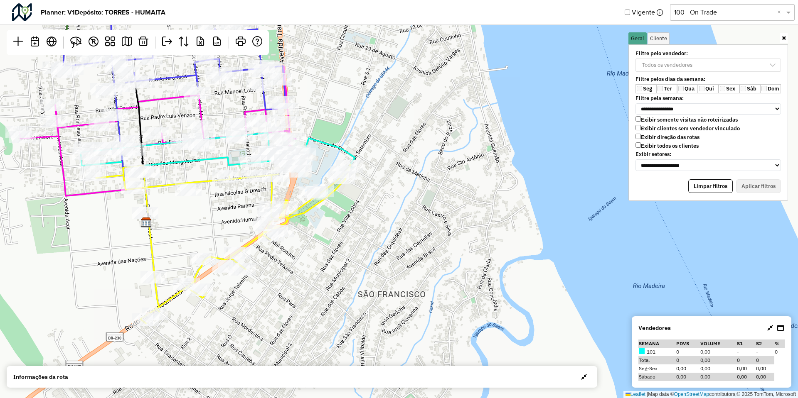
click at [584, 375] on span "button" at bounding box center [584, 377] width 6 height 7
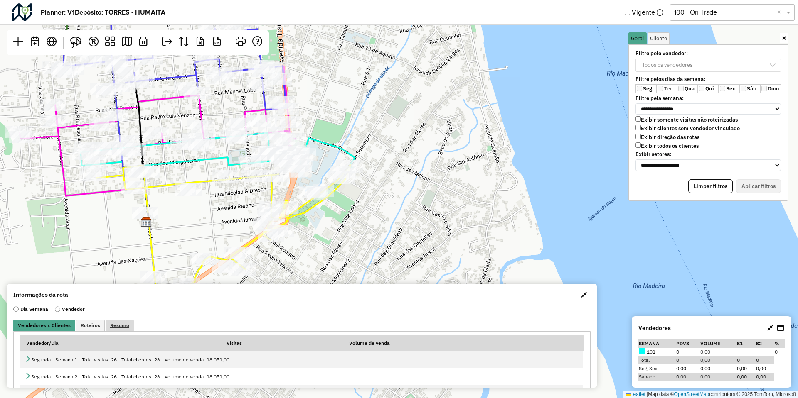
click at [122, 327] on span "Resumo" at bounding box center [119, 325] width 19 height 5
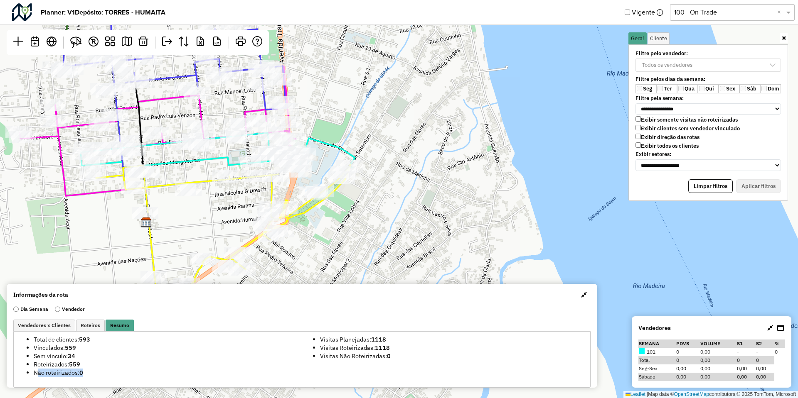
drag, startPoint x: 91, startPoint y: 372, endPoint x: 14, endPoint y: 373, distance: 76.9
click at [14, 373] on div "Vendedor/Dia Visitas Volume de venda Segunda - Semana 1 - Total visitas: 26 - T…" at bounding box center [301, 360] width 577 height 56
click at [577, 294] on button "button" at bounding box center [583, 294] width 13 height 13
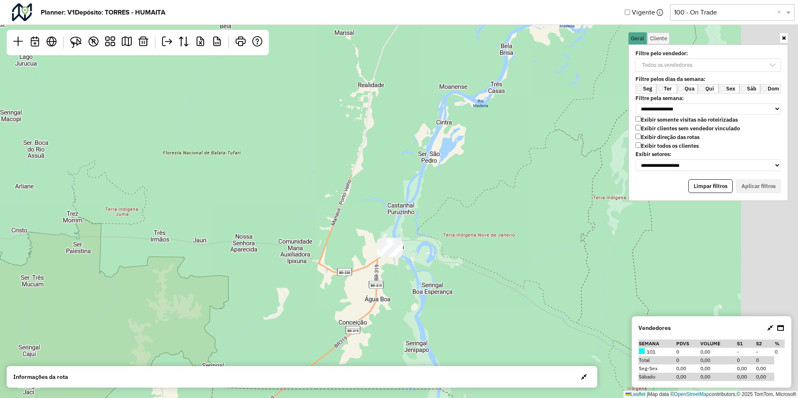
drag, startPoint x: 594, startPoint y: 238, endPoint x: 526, endPoint y: 231, distance: 68.5
click at [526, 231] on div "Leaflet | Map data © OpenStreetMap contributors,© 2025 TomTom, Microsoft" at bounding box center [399, 199] width 798 height 398
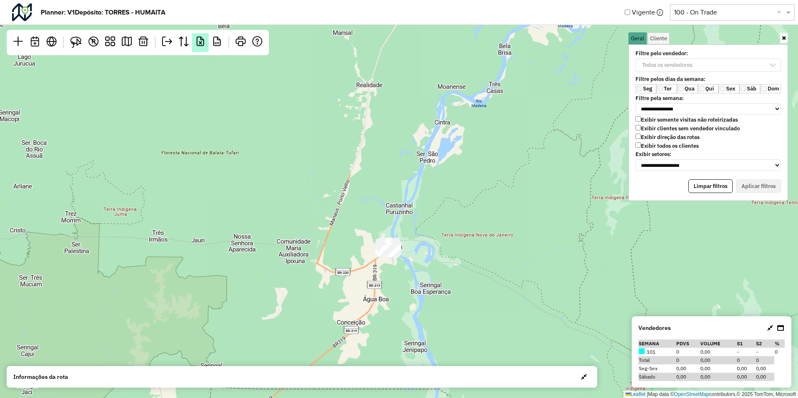
click at [204, 45] on em at bounding box center [200, 42] width 10 height 10
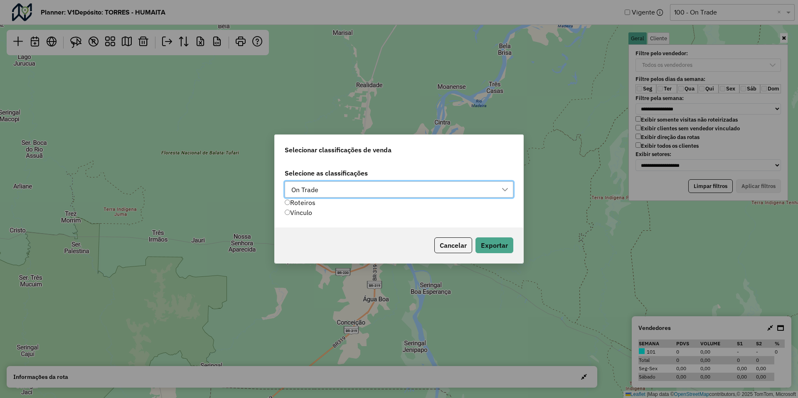
scroll to position [6, 37]
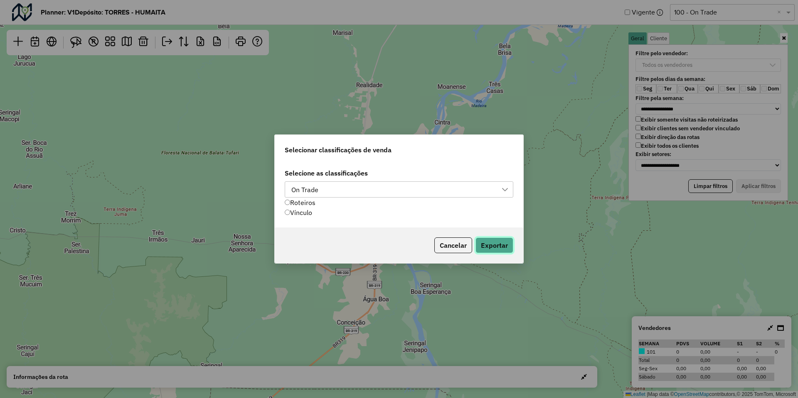
click at [496, 246] on button "Exportar" at bounding box center [494, 246] width 38 height 16
click at [444, 243] on button "Cancelar" at bounding box center [453, 246] width 38 height 16
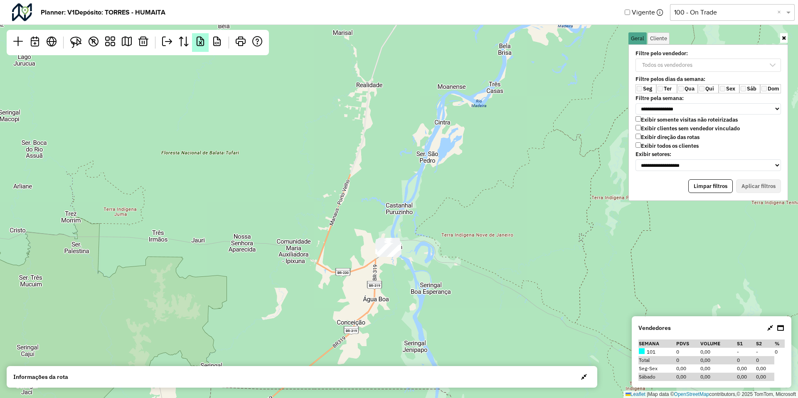
click at [201, 42] on em at bounding box center [200, 42] width 10 height 10
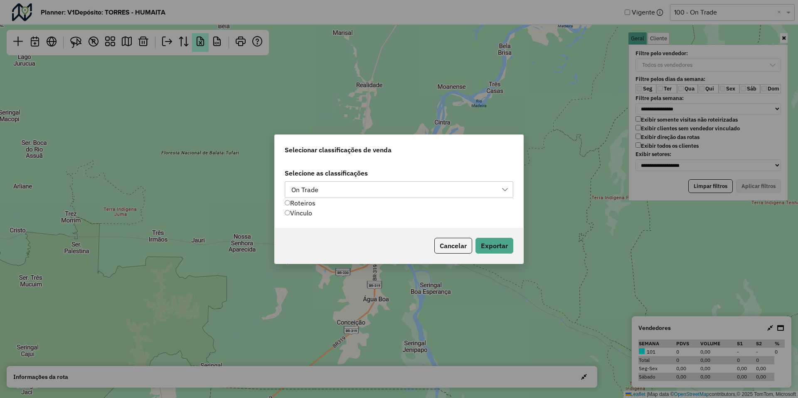
scroll to position [6, 38]
drag, startPoint x: 291, startPoint y: 214, endPoint x: 313, endPoint y: 214, distance: 21.6
click at [313, 214] on div "Vínculo" at bounding box center [313, 213] width 57 height 10
click at [346, 212] on div "Selecione as classificações On Trade Roteiros Vínculo" at bounding box center [399, 195] width 248 height 66
click at [457, 243] on button "Cancelar" at bounding box center [453, 246] width 38 height 16
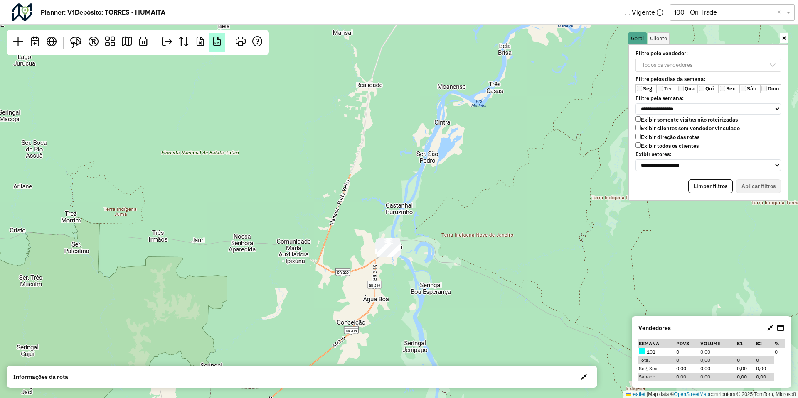
click at [215, 48] on link "KM" at bounding box center [217, 42] width 17 height 19
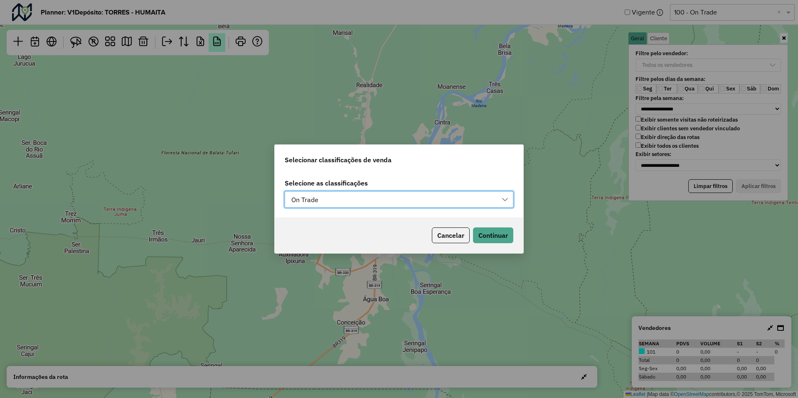
scroll to position [6, 38]
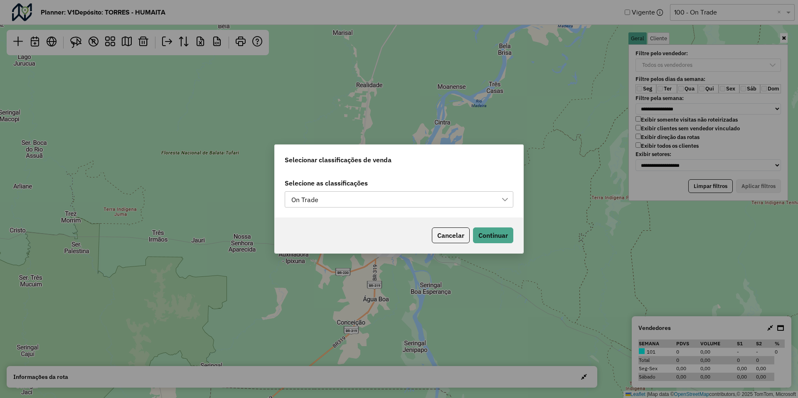
click at [458, 236] on button "Cancelar" at bounding box center [451, 236] width 38 height 16
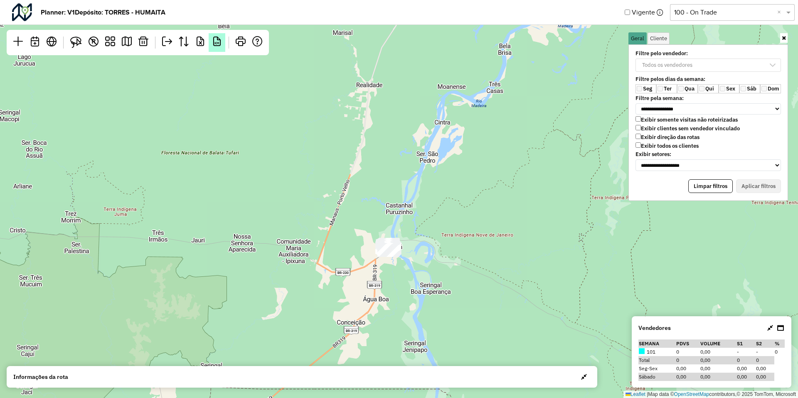
click at [215, 43] on span "KM" at bounding box center [216, 43] width 5 height 3
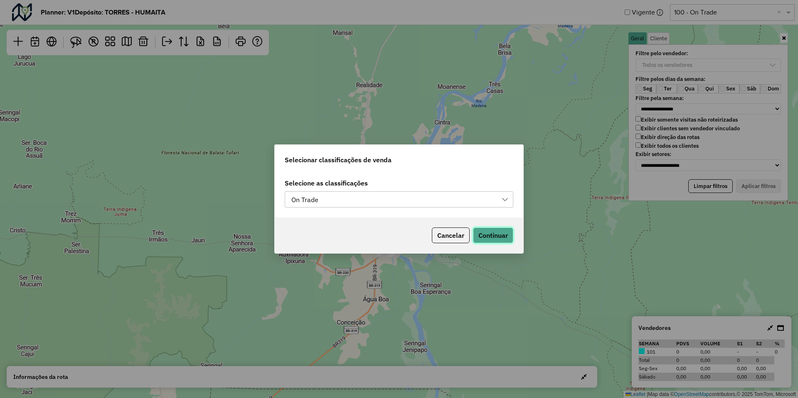
click at [490, 235] on button "Continuar" at bounding box center [493, 236] width 40 height 16
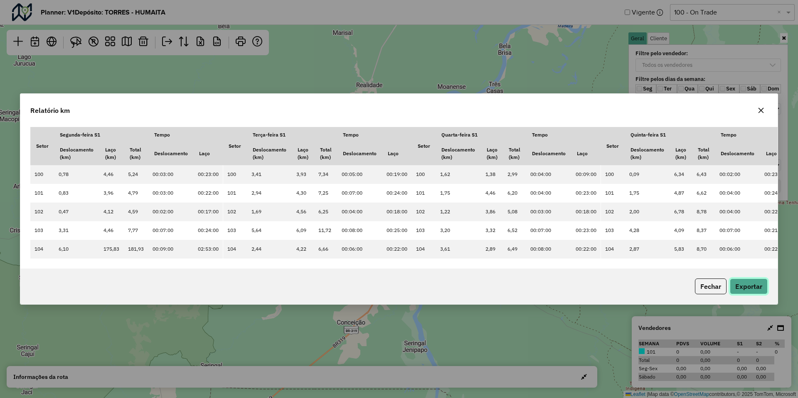
click at [747, 287] on button "Exportar" at bounding box center [748, 287] width 38 height 16
click at [761, 107] on icon "button" at bounding box center [760, 110] width 7 height 7
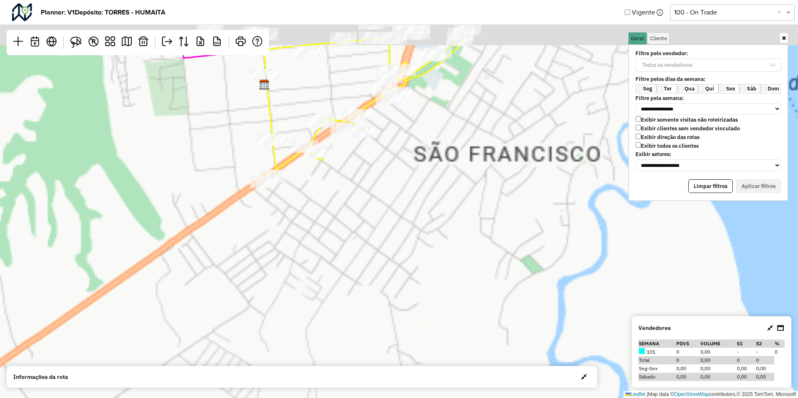
drag, startPoint x: 268, startPoint y: 192, endPoint x: 324, endPoint y: 387, distance: 202.2
click at [324, 387] on hb-planner "**********" at bounding box center [399, 199] width 798 height 398
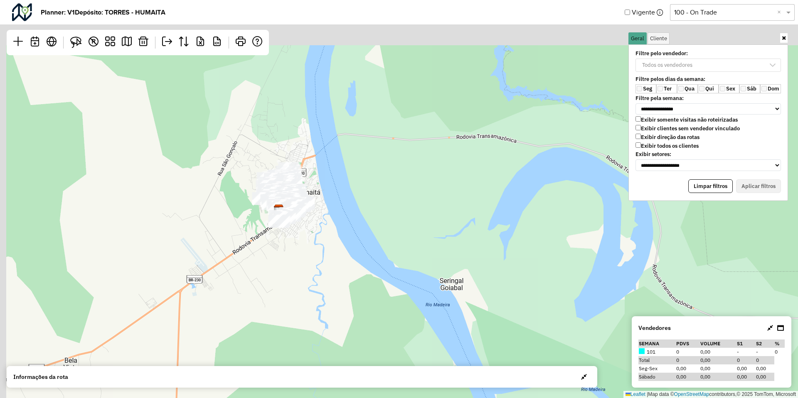
drag, startPoint x: 285, startPoint y: 219, endPoint x: 293, endPoint y: 260, distance: 42.3
click at [293, 260] on div "Leaflet | Map data © OpenStreetMap contributors,© 2025 TomTom, Microsoft" at bounding box center [399, 199] width 798 height 398
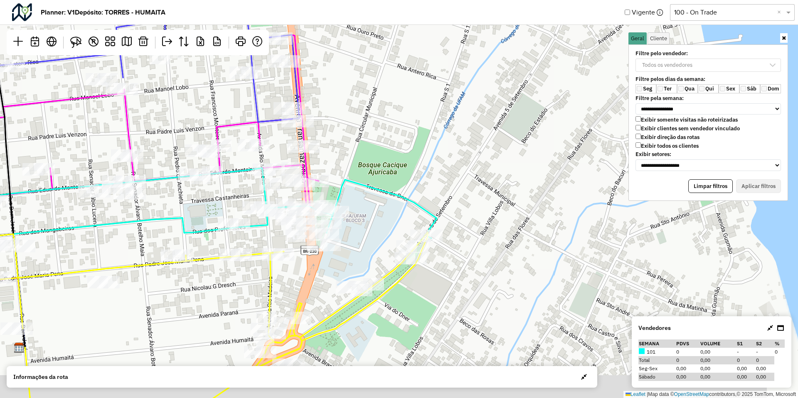
drag, startPoint x: 385, startPoint y: 248, endPoint x: 363, endPoint y: 224, distance: 32.1
click at [363, 224] on div "Leaflet | Map data © OpenStreetMap contributors,© 2025 TomTom, Microsoft" at bounding box center [399, 199] width 798 height 398
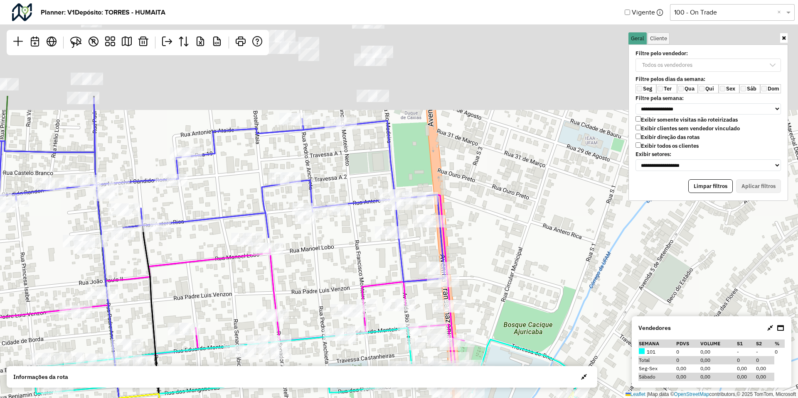
drag, startPoint x: 287, startPoint y: 138, endPoint x: 334, endPoint y: 284, distance: 153.2
click at [334, 284] on div "Leaflet | Map data © OpenStreetMap contributors,© 2025 TomTom, Microsoft" at bounding box center [399, 199] width 798 height 398
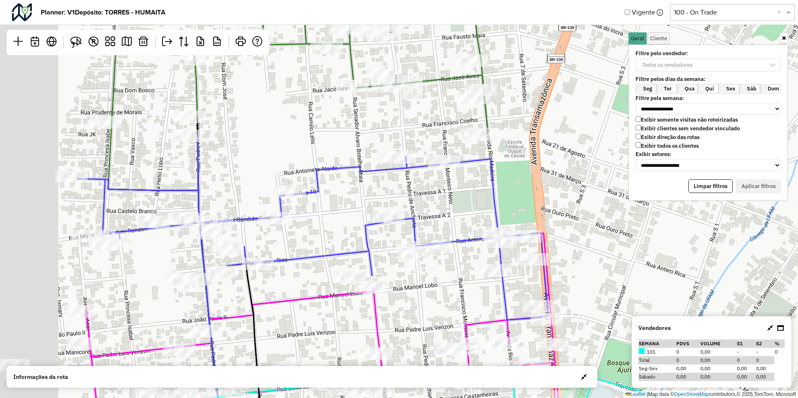
drag, startPoint x: 299, startPoint y: 263, endPoint x: 400, endPoint y: 291, distance: 104.8
click at [400, 291] on div "Leaflet | Map data © OpenStreetMap contributors,© 2025 TomTom, Microsoft" at bounding box center [399, 199] width 798 height 398
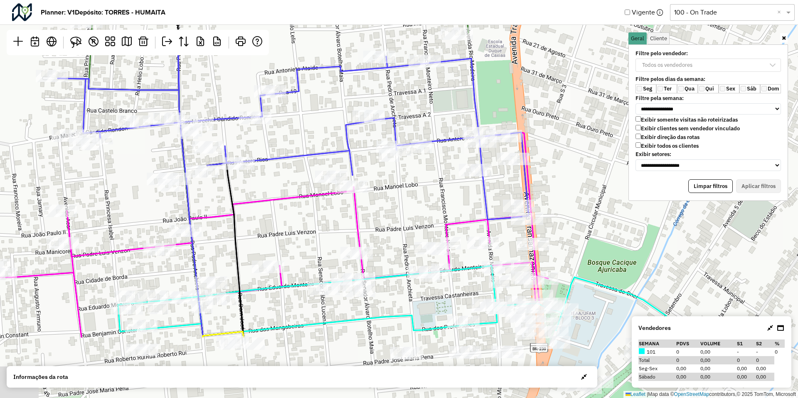
drag, startPoint x: 359, startPoint y: 222, endPoint x: 336, endPoint y: 83, distance: 140.6
click at [336, 83] on div "Leaflet | Map data © OpenStreetMap contributors,© 2025 TomTom, Microsoft" at bounding box center [399, 199] width 798 height 398
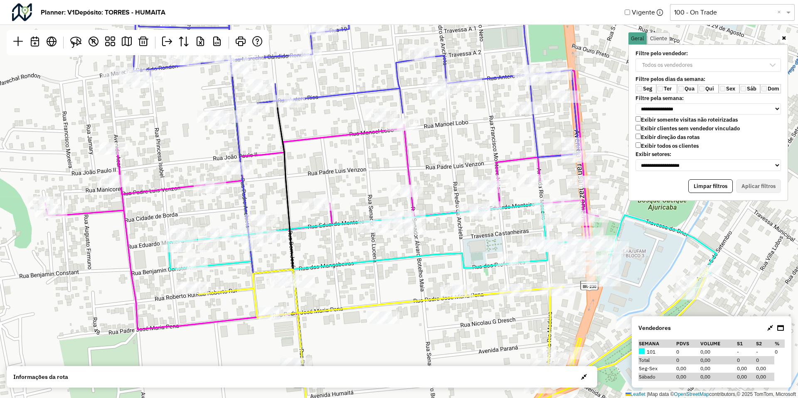
drag, startPoint x: 281, startPoint y: 176, endPoint x: 335, endPoint y: 152, distance: 59.0
click at [335, 152] on div "Leaflet | Map data © OpenStreetMap contributors,© 2025 TomTom, Microsoft" at bounding box center [399, 199] width 798 height 398
click at [79, 38] on img at bounding box center [76, 43] width 12 height 12
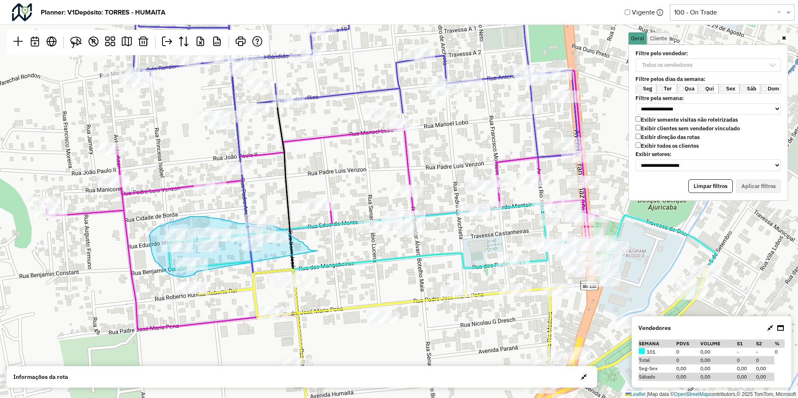
click at [202, 268] on div "Leaflet | Map data © OpenStreetMap contributors,© 2025 TomTom, Microsoft" at bounding box center [399, 199] width 798 height 398
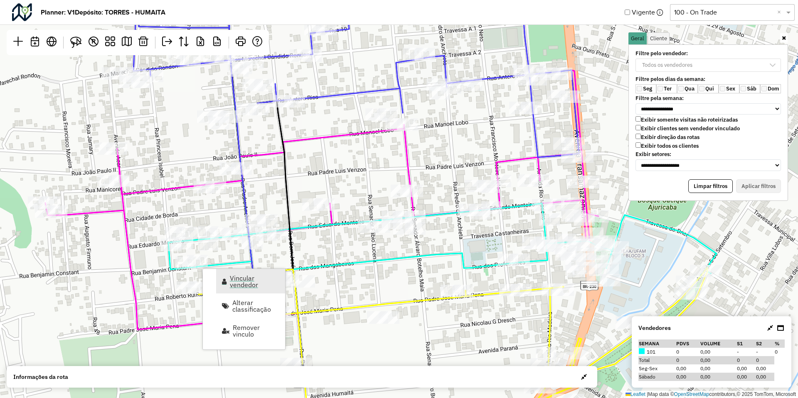
click at [235, 277] on span "Vincular vendedor" at bounding box center [255, 281] width 50 height 13
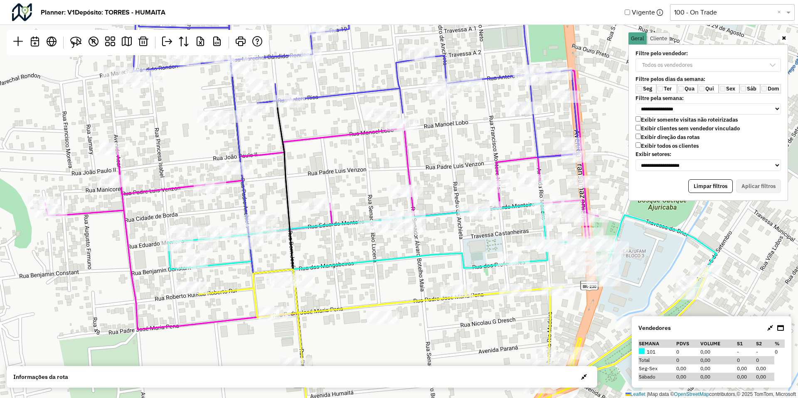
select select "********"
select select "*"
select select "********"
select select "*"
select select "********"
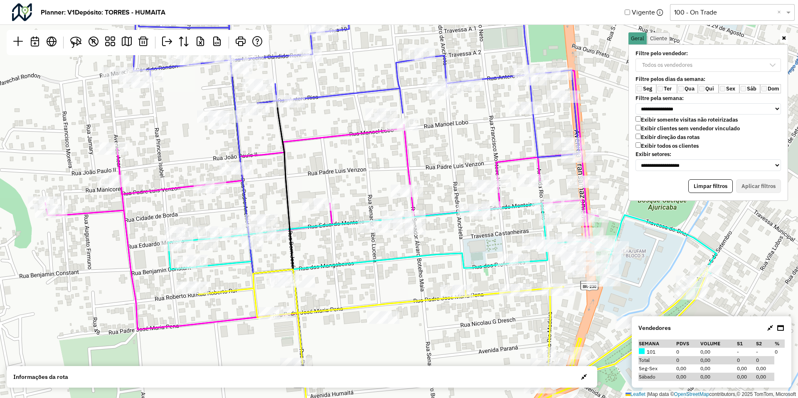
select select "*"
select select "********"
select select "*"
select select "********"
select select "*"
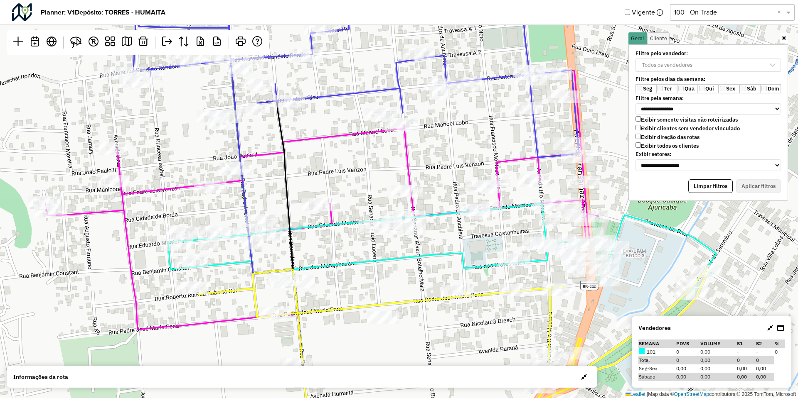
select select "********"
select select "*"
select select "********"
select select "*"
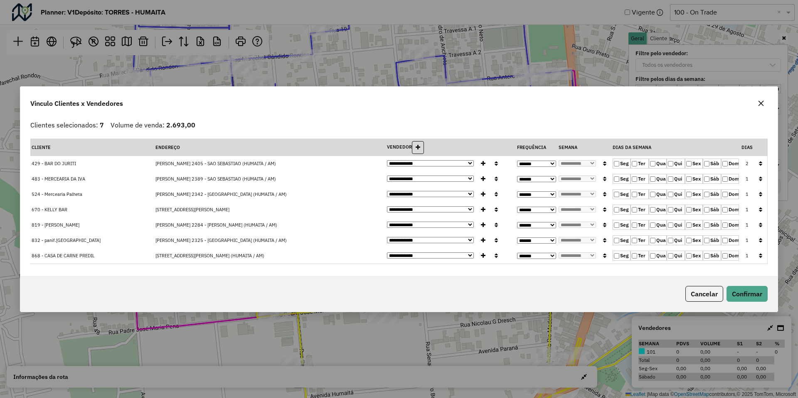
click at [620, 162] on label "Seg" at bounding box center [621, 164] width 18 height 10
click at [754, 165] on td at bounding box center [760, 163] width 13 height 15
click at [758, 164] on button "button" at bounding box center [760, 163] width 11 height 13
click at [742, 291] on button "Confirmar" at bounding box center [746, 294] width 41 height 16
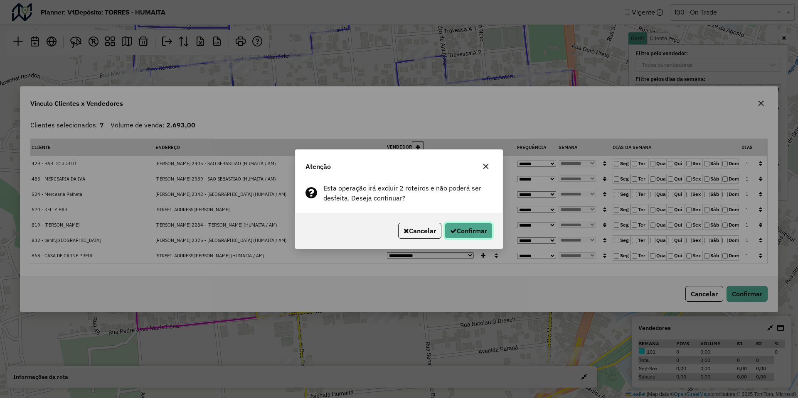
click at [459, 234] on button "Confirmar" at bounding box center [468, 231] width 48 height 16
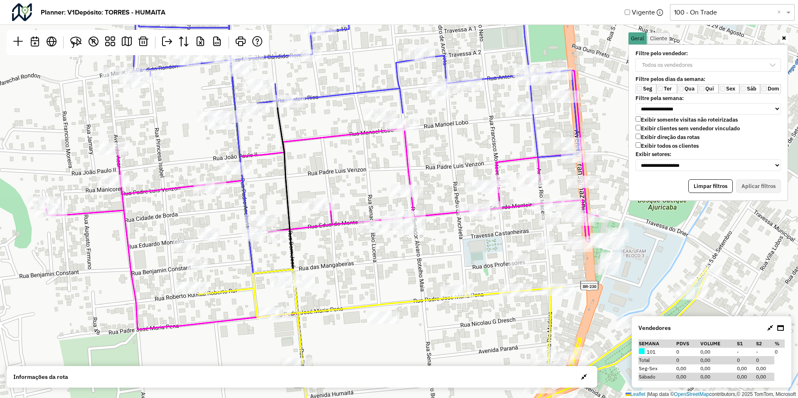
click at [651, 146] on label "Exibir todos os clientes" at bounding box center [666, 145] width 63 height 7
click at [680, 70] on div "Todos os vendedores" at bounding box center [667, 65] width 56 height 12
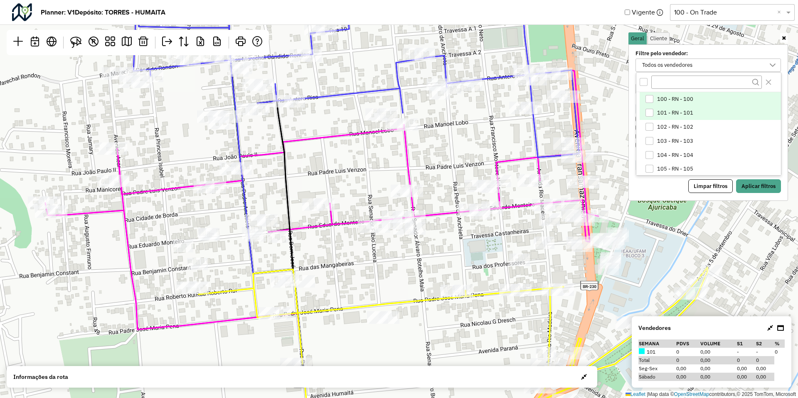
click at [661, 109] on li "101 - RN - 101" at bounding box center [709, 113] width 141 height 14
click at [745, 191] on button "Aplicar filtros" at bounding box center [758, 186] width 45 height 14
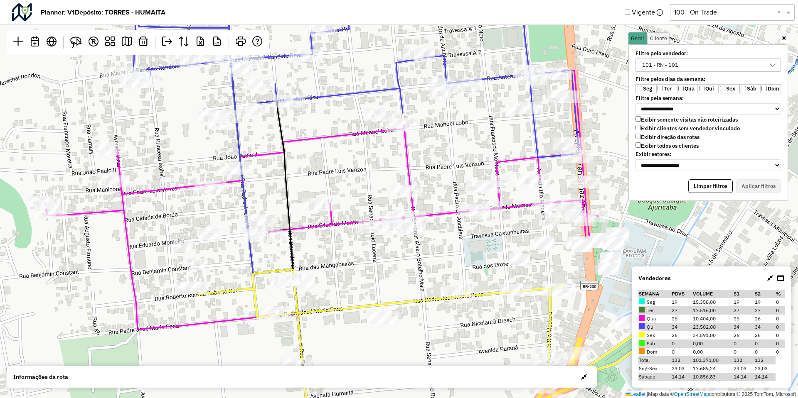
click at [673, 66] on div "101 - RN - 101" at bounding box center [660, 65] width 42 height 12
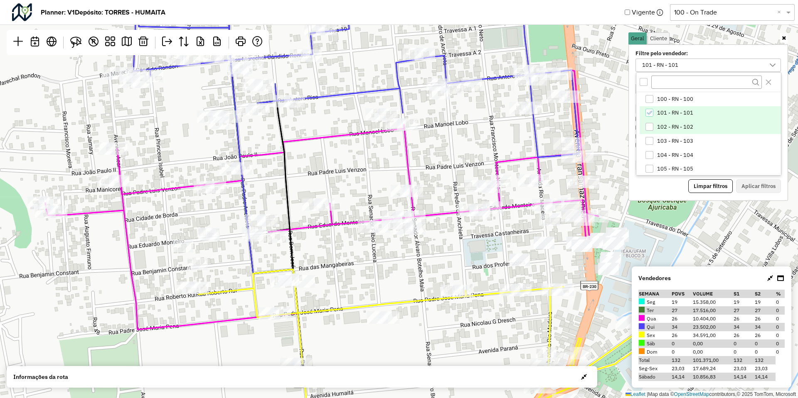
click at [675, 130] on span "102 - RN - 102" at bounding box center [675, 127] width 36 height 7
click at [677, 111] on span "101 - RN - 101" at bounding box center [675, 113] width 36 height 7
click at [744, 188] on button "Aplicar filtros" at bounding box center [758, 186] width 45 height 14
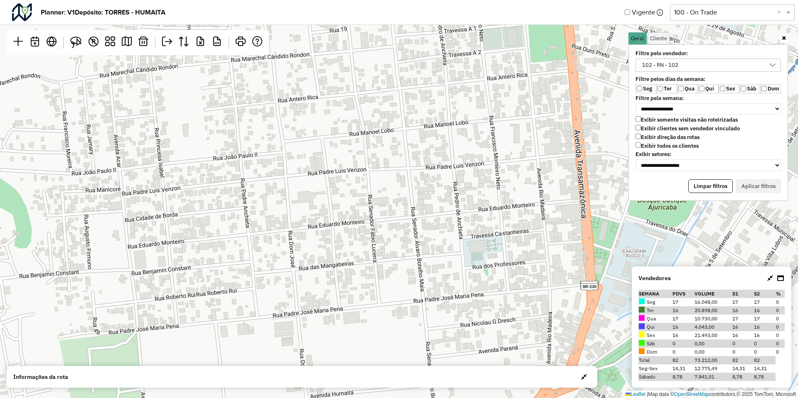
click at [690, 63] on div "102 - RN - 102" at bounding box center [701, 65] width 125 height 12
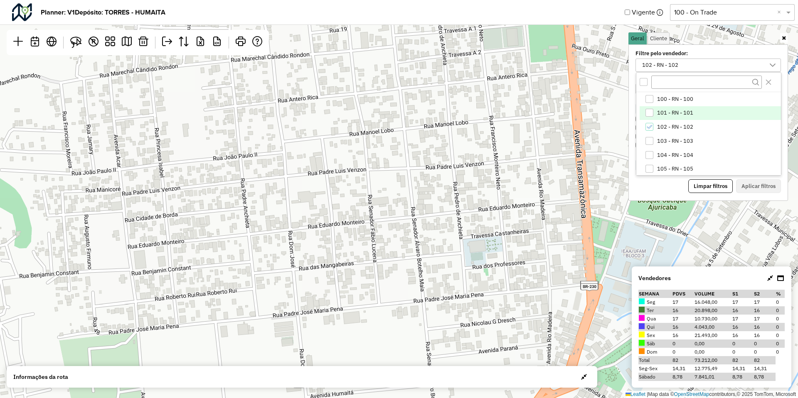
click at [668, 114] on span "101 - RN - 101" at bounding box center [675, 113] width 36 height 7
click at [667, 123] on li "102 - RN - 102" at bounding box center [709, 127] width 141 height 14
click at [747, 182] on button "Aplicar filtros" at bounding box center [758, 186] width 45 height 14
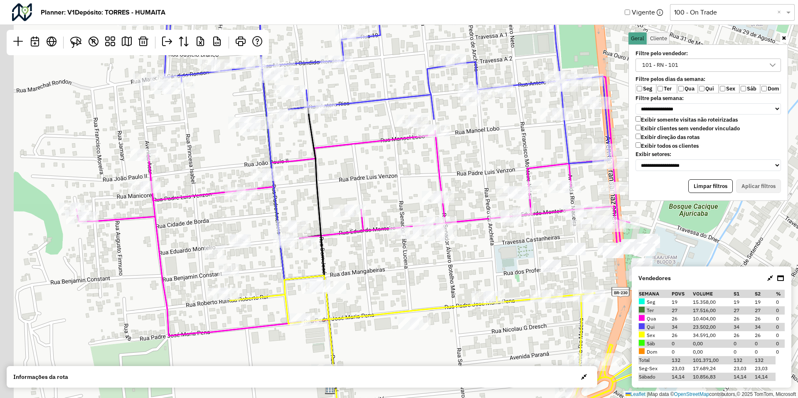
drag, startPoint x: 241, startPoint y: 258, endPoint x: 272, endPoint y: 264, distance: 31.8
click at [272, 264] on div "Leaflet | Map data © OpenStreetMap contributors,© 2025 TomTom, Microsoft" at bounding box center [399, 199] width 798 height 398
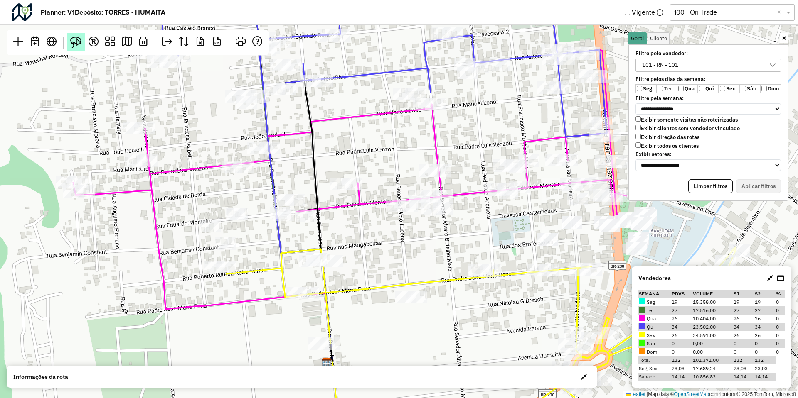
click at [77, 40] on img at bounding box center [76, 43] width 12 height 12
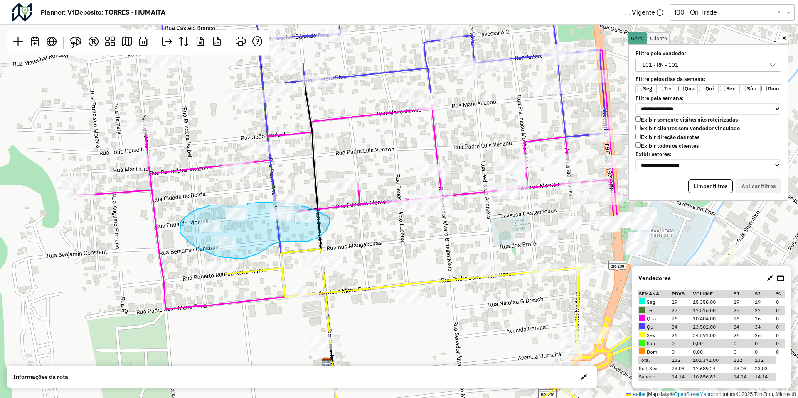
drag, startPoint x: 248, startPoint y: 204, endPoint x: 258, endPoint y: 203, distance: 10.0
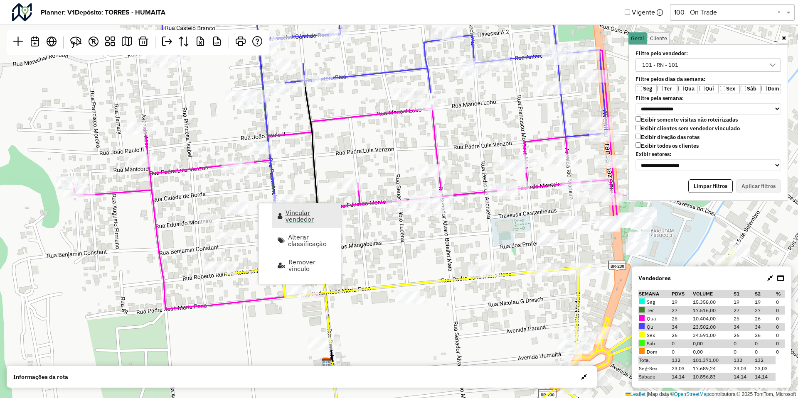
click at [295, 214] on span "Vincular vendedor" at bounding box center [310, 215] width 50 height 13
select select "********"
select select "*"
select select "********"
select select "*"
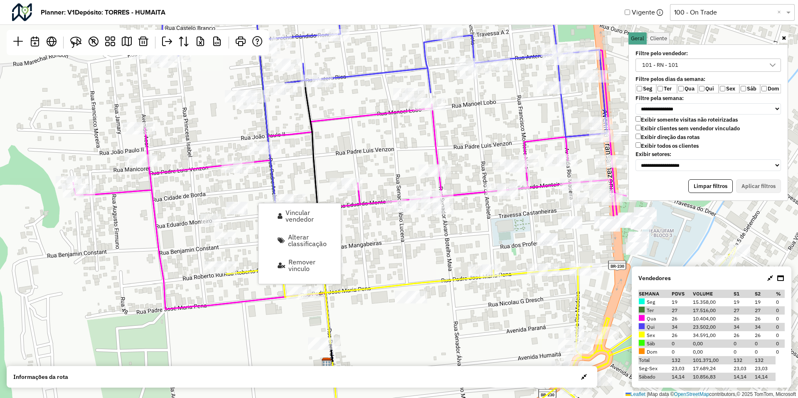
select select "********"
select select "*"
select select "********"
select select "*"
select select "********"
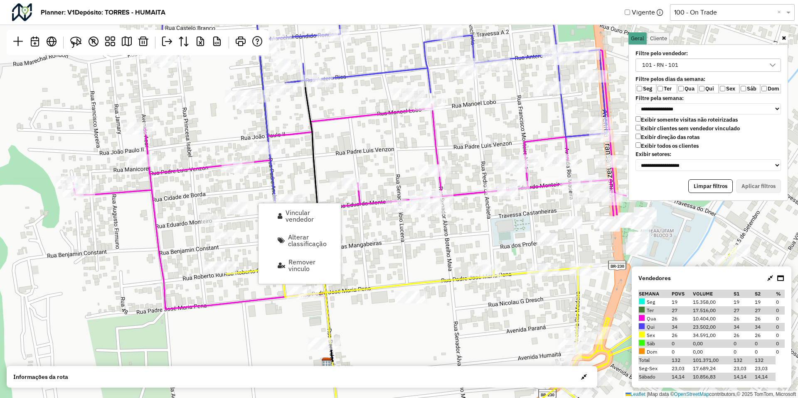
select select "*"
select select "********"
select select "*"
select select "********"
select select "*"
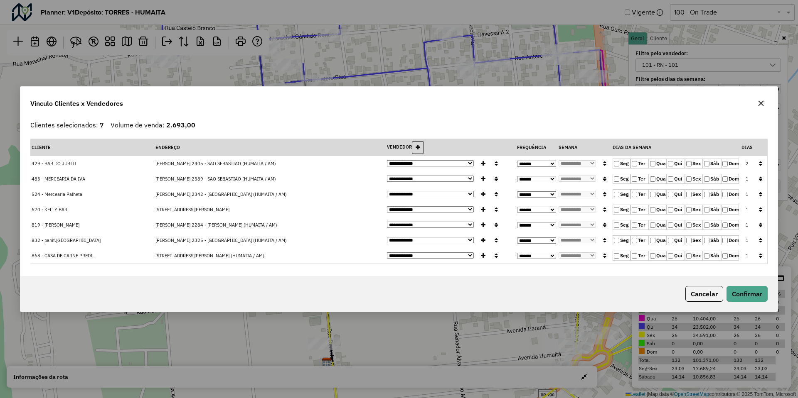
click at [673, 164] on label "Qui" at bounding box center [675, 164] width 18 height 10
click at [756, 162] on button "button" at bounding box center [760, 163] width 11 height 13
click at [748, 292] on button "Confirmar" at bounding box center [746, 294] width 41 height 16
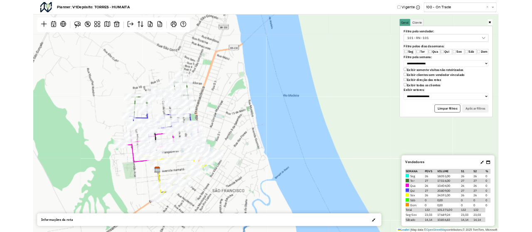
scroll to position [5, 33]
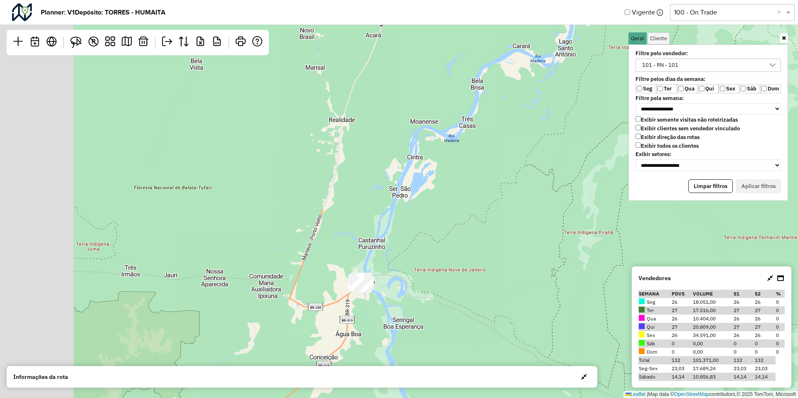
drag, startPoint x: 124, startPoint y: 192, endPoint x: 260, endPoint y: 246, distance: 146.0
click at [260, 246] on div "Leaflet | Map data © OpenStreetMap contributors,© 2025 TomTom, Microsoft" at bounding box center [399, 199] width 798 height 398
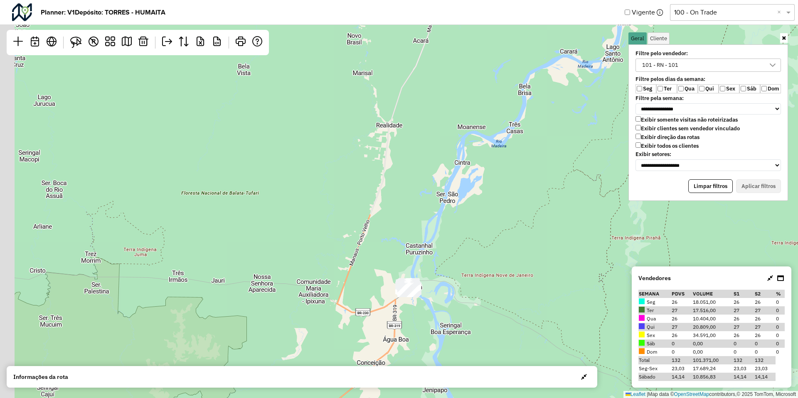
drag, startPoint x: 460, startPoint y: 314, endPoint x: 551, endPoint y: 319, distance: 91.5
click at [551, 319] on div "Leaflet | Map data © OpenStreetMap contributors,© 2025 TomTom, Microsoft" at bounding box center [399, 199] width 798 height 398
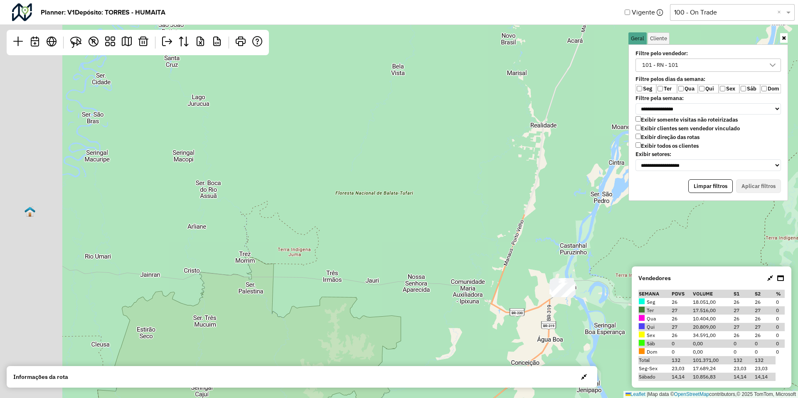
drag, startPoint x: 421, startPoint y: 265, endPoint x: 797, endPoint y: 268, distance: 376.0
click at [797, 268] on div "Leaflet | Map data © OpenStreetMap contributors,© 2025 TomTom, Microsoft" at bounding box center [399, 199] width 798 height 398
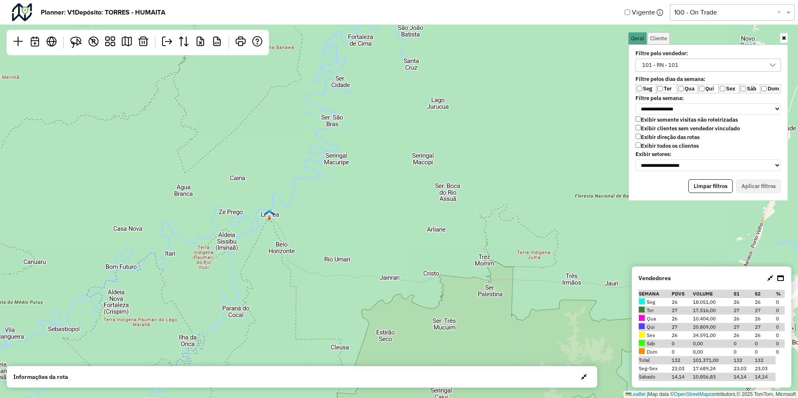
click at [683, 144] on label "Exibir todos os clientes" at bounding box center [666, 145] width 63 height 7
click at [750, 181] on button "Aplicar filtros" at bounding box center [758, 186] width 45 height 14
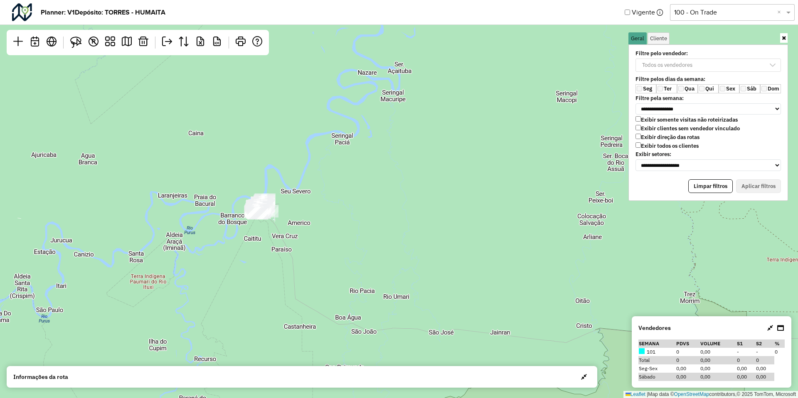
drag, startPoint x: 311, startPoint y: 250, endPoint x: -1, endPoint y: 127, distance: 335.5
click at [0, 127] on html "**********" at bounding box center [399, 199] width 798 height 398
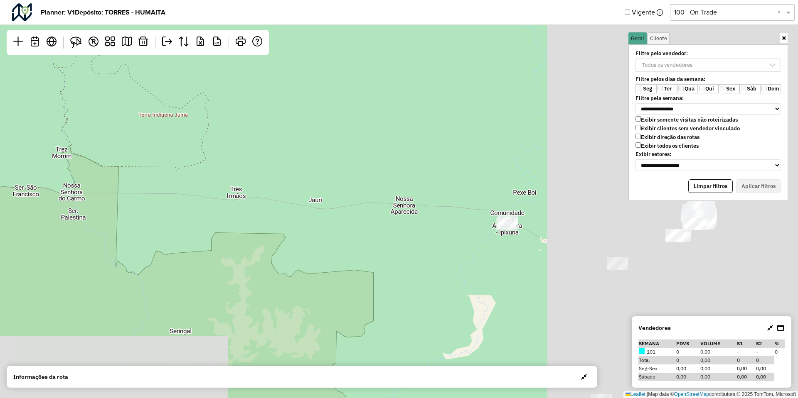
drag, startPoint x: 225, startPoint y: 186, endPoint x: 64, endPoint y: 149, distance: 165.5
click at [59, 150] on div "Leaflet | Map data © OpenStreetMap contributors,© 2025 TomTom, Microsoft" at bounding box center [399, 199] width 798 height 398
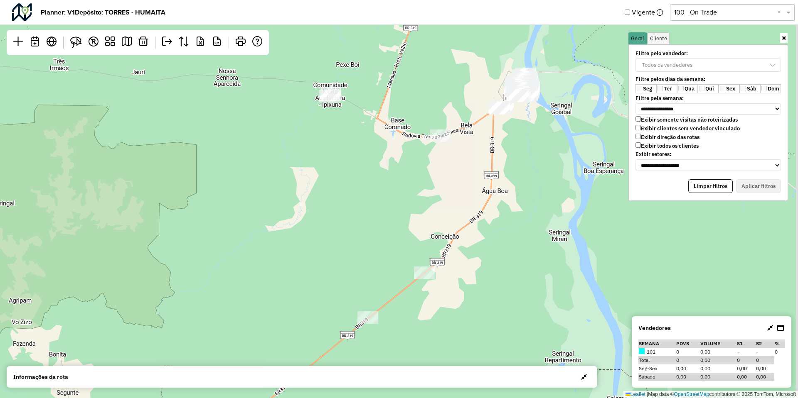
drag, startPoint x: 521, startPoint y: 253, endPoint x: 506, endPoint y: 173, distance: 82.1
click at [506, 173] on div "Leaflet | Map data © OpenStreetMap contributors,© 2025 TomTom, Microsoft" at bounding box center [399, 199] width 798 height 398
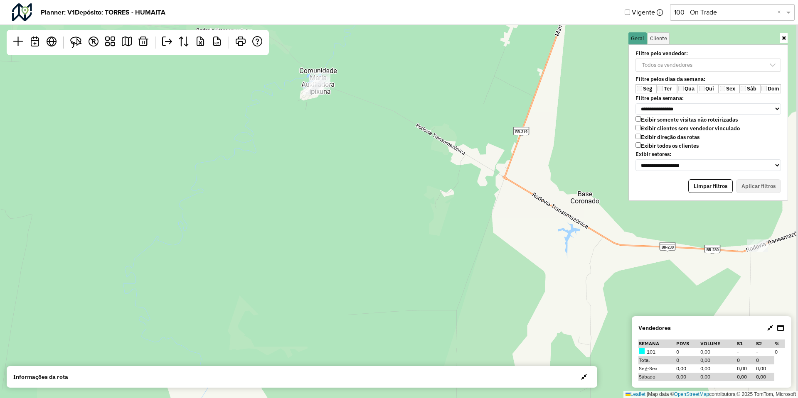
drag, startPoint x: 316, startPoint y: 99, endPoint x: 300, endPoint y: 149, distance: 52.7
click at [300, 149] on div "Leaflet | Map data © OpenStreetMap contributors,© 2025 TomTom, Microsoft" at bounding box center [399, 199] width 798 height 398
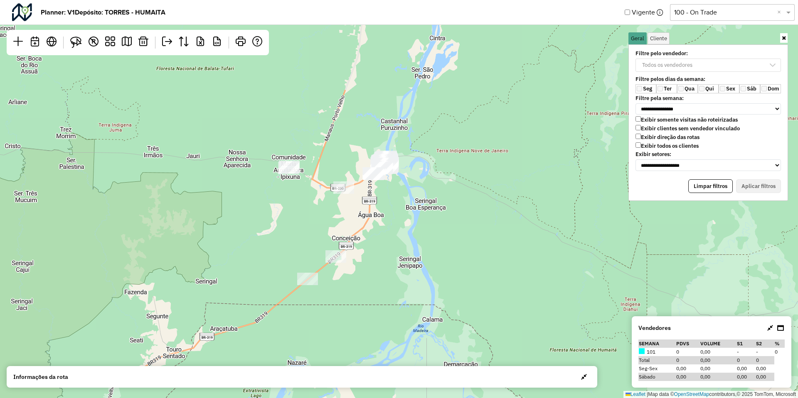
drag, startPoint x: 338, startPoint y: 214, endPoint x: 307, endPoint y: 204, distance: 32.4
click at [307, 204] on div "Leaflet | Map data © OpenStreetMap contributors,© 2025 TomTom, Microsoft" at bounding box center [399, 199] width 798 height 398
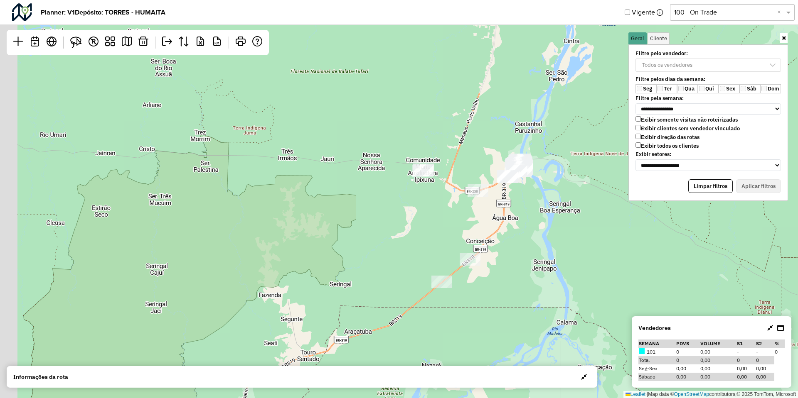
drag, startPoint x: 238, startPoint y: 209, endPoint x: 415, endPoint y: 212, distance: 176.2
click at [411, 212] on div "Leaflet | Map data © OpenStreetMap contributors,© 2025 TomTom, Microsoft" at bounding box center [399, 199] width 798 height 398
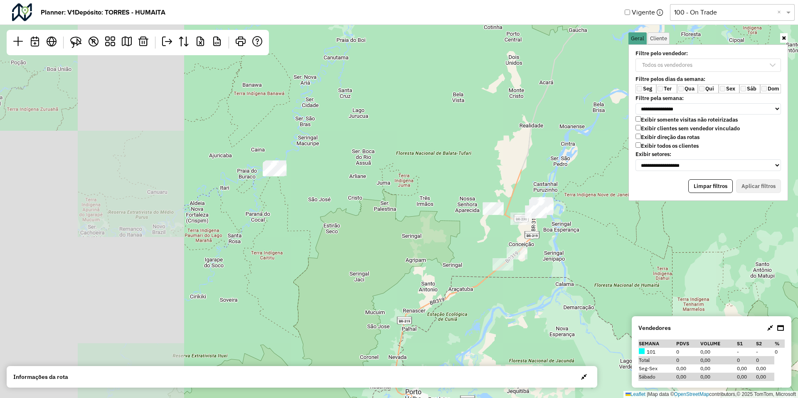
drag, startPoint x: 231, startPoint y: 190, endPoint x: 308, endPoint y: 221, distance: 83.5
click at [308, 221] on div "Leaflet | Map data © OpenStreetMap contributors,© 2025 TomTom, Microsoft" at bounding box center [399, 199] width 798 height 398
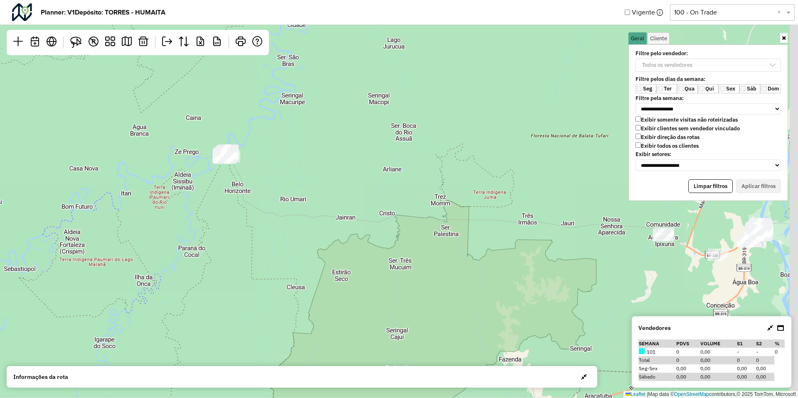
drag, startPoint x: 470, startPoint y: 238, endPoint x: 398, endPoint y: 222, distance: 74.2
click at [398, 222] on div "Leaflet | Map data © OpenStreetMap contributors,© 2025 TomTom, Microsoft" at bounding box center [399, 199] width 798 height 398
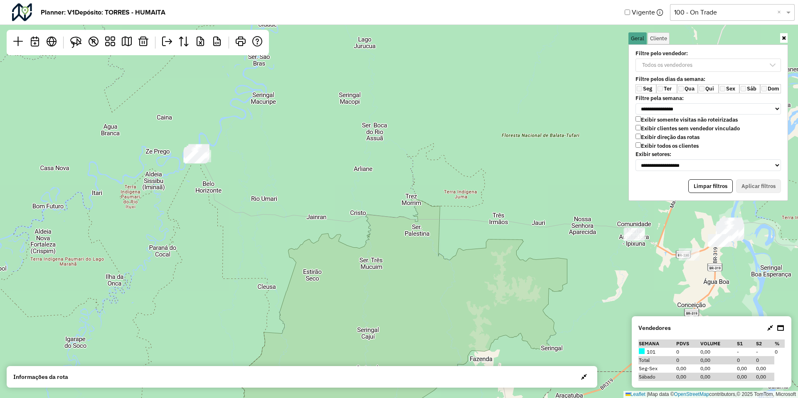
drag, startPoint x: 458, startPoint y: 222, endPoint x: 432, endPoint y: 222, distance: 26.2
click at [432, 222] on div "Leaflet | Map data © OpenStreetMap contributors,© 2025 TomTom, Microsoft" at bounding box center [399, 199] width 798 height 398
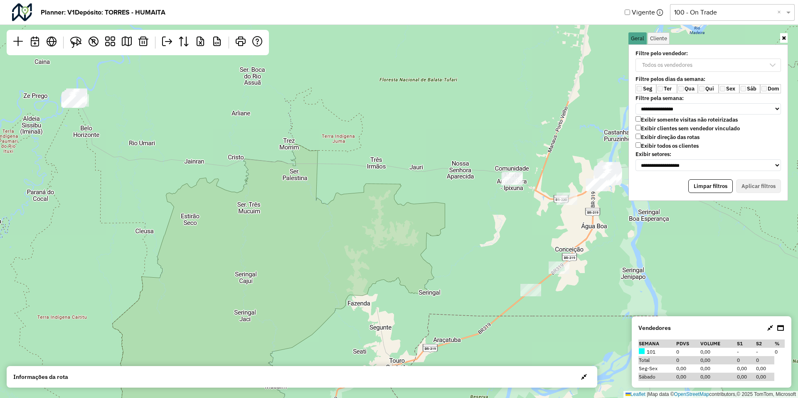
drag, startPoint x: 557, startPoint y: 268, endPoint x: 430, endPoint y: 209, distance: 139.8
click at [430, 209] on div "Leaflet | Map data © OpenStreetMap contributors,© 2025 TomTom, Microsoft" at bounding box center [399, 199] width 798 height 398
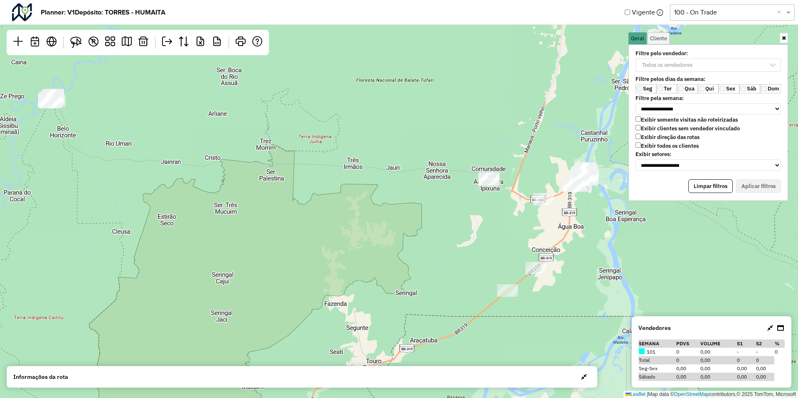
drag, startPoint x: 473, startPoint y: 209, endPoint x: 400, endPoint y: 214, distance: 72.9
click at [400, 214] on div "Leaflet | Map data © OpenStreetMap contributors,© 2025 TomTom, Microsoft" at bounding box center [399, 199] width 798 height 398
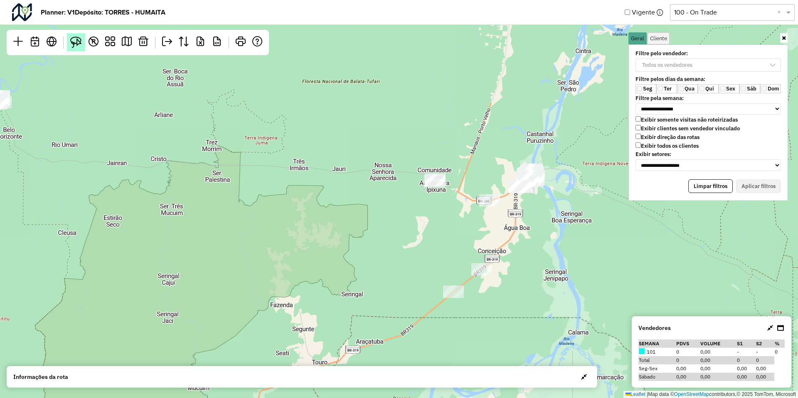
click at [79, 46] on img at bounding box center [76, 43] width 12 height 12
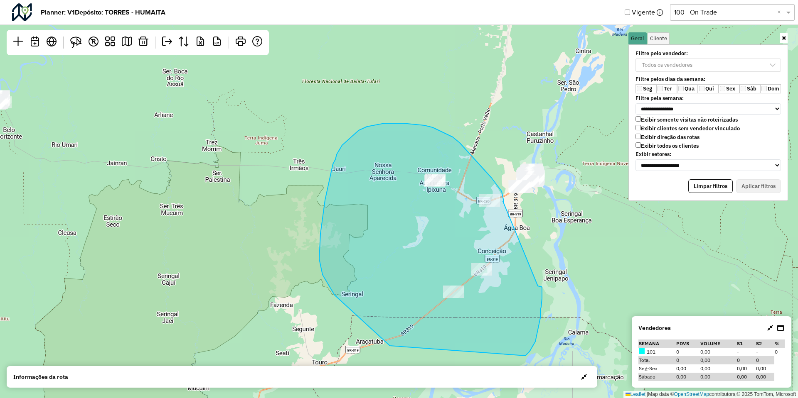
drag, startPoint x: 503, startPoint y: 201, endPoint x: 538, endPoint y: 286, distance: 91.6
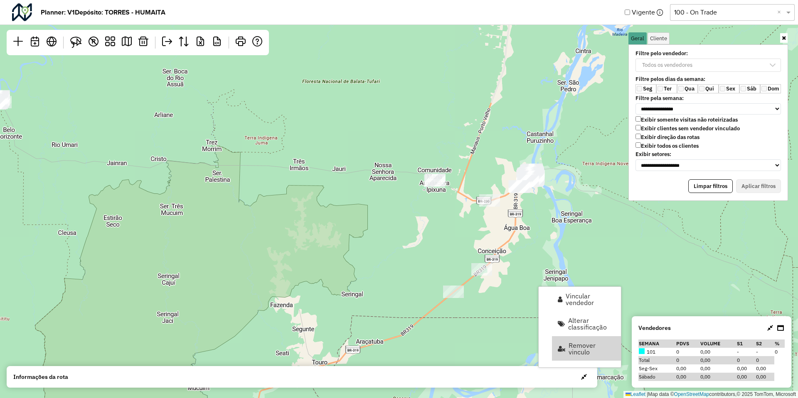
click at [337, 309] on div "Leaflet | Map data © OpenStreetMap contributors,© 2025 TomTom, Microsoft" at bounding box center [399, 199] width 798 height 398
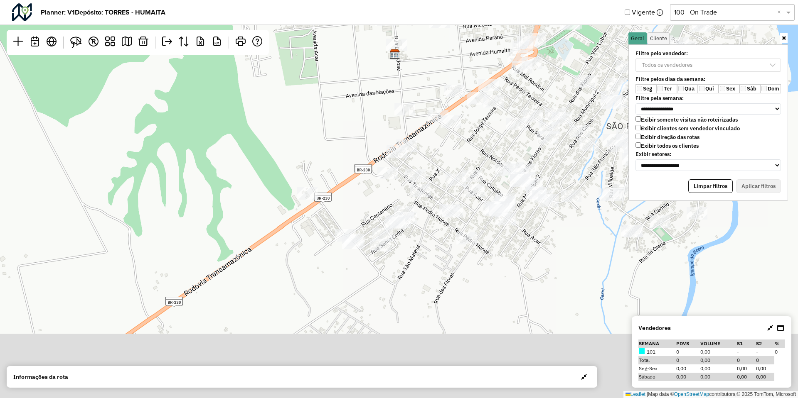
drag, startPoint x: 469, startPoint y: 320, endPoint x: 487, endPoint y: 245, distance: 77.8
click at [487, 245] on div "Leaflet | Map data © OpenStreetMap contributors,© 2025 TomTom, Microsoft" at bounding box center [399, 199] width 798 height 398
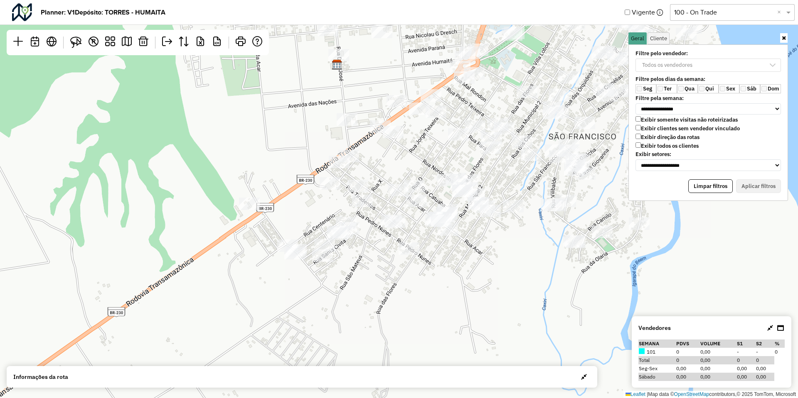
drag, startPoint x: 587, startPoint y: 171, endPoint x: 530, endPoint y: 181, distance: 58.7
click at [530, 181] on div "Leaflet | Map data © OpenStreetMap contributors,© 2025 TomTom, Microsoft" at bounding box center [399, 199] width 798 height 398
